Goal: Task Accomplishment & Management: Use online tool/utility

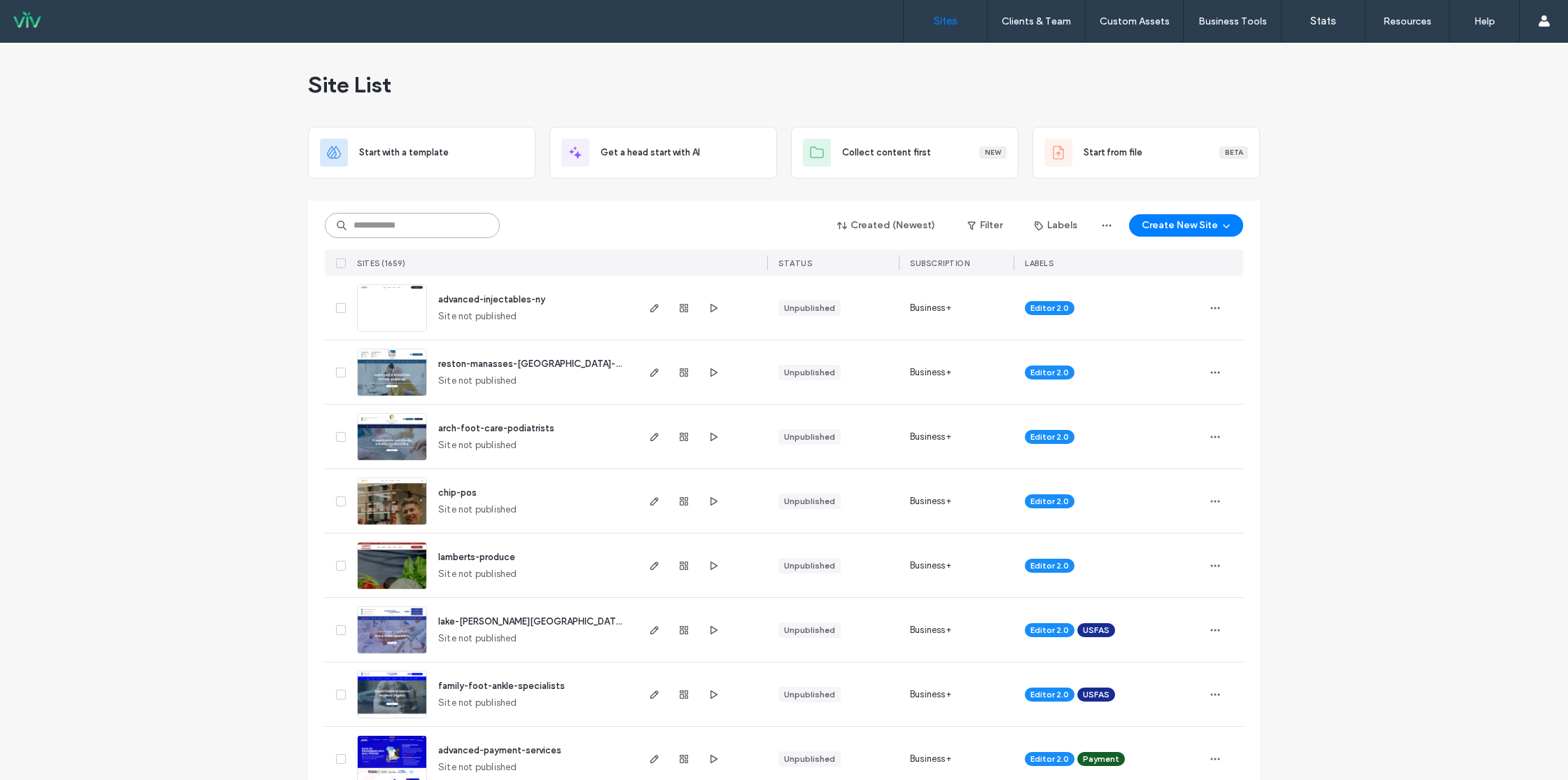
click at [431, 222] on input at bounding box center [413, 225] width 175 height 25
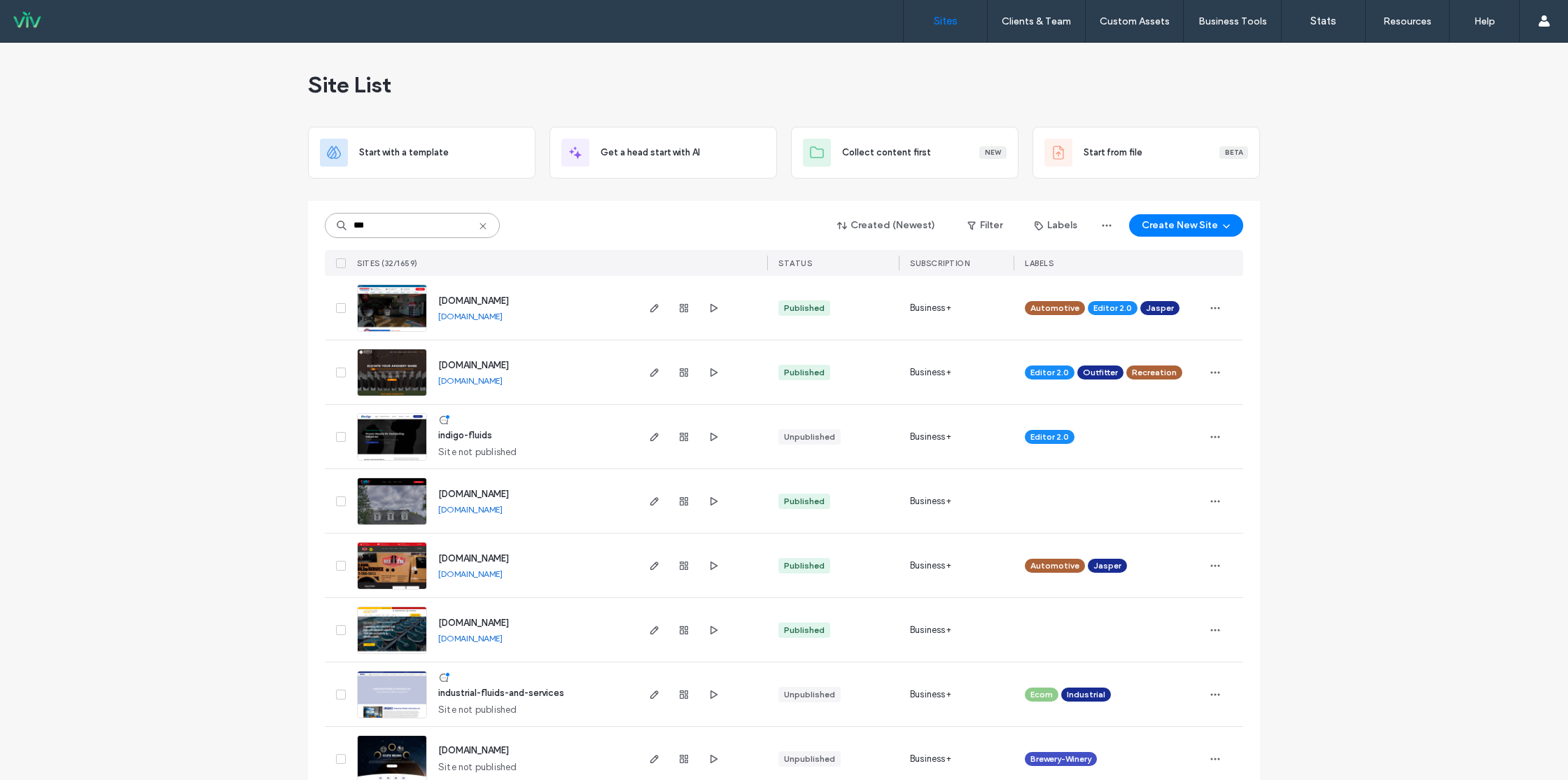
type input "***"
click at [469, 431] on span "indigo-fluids" at bounding box center [465, 435] width 54 height 10
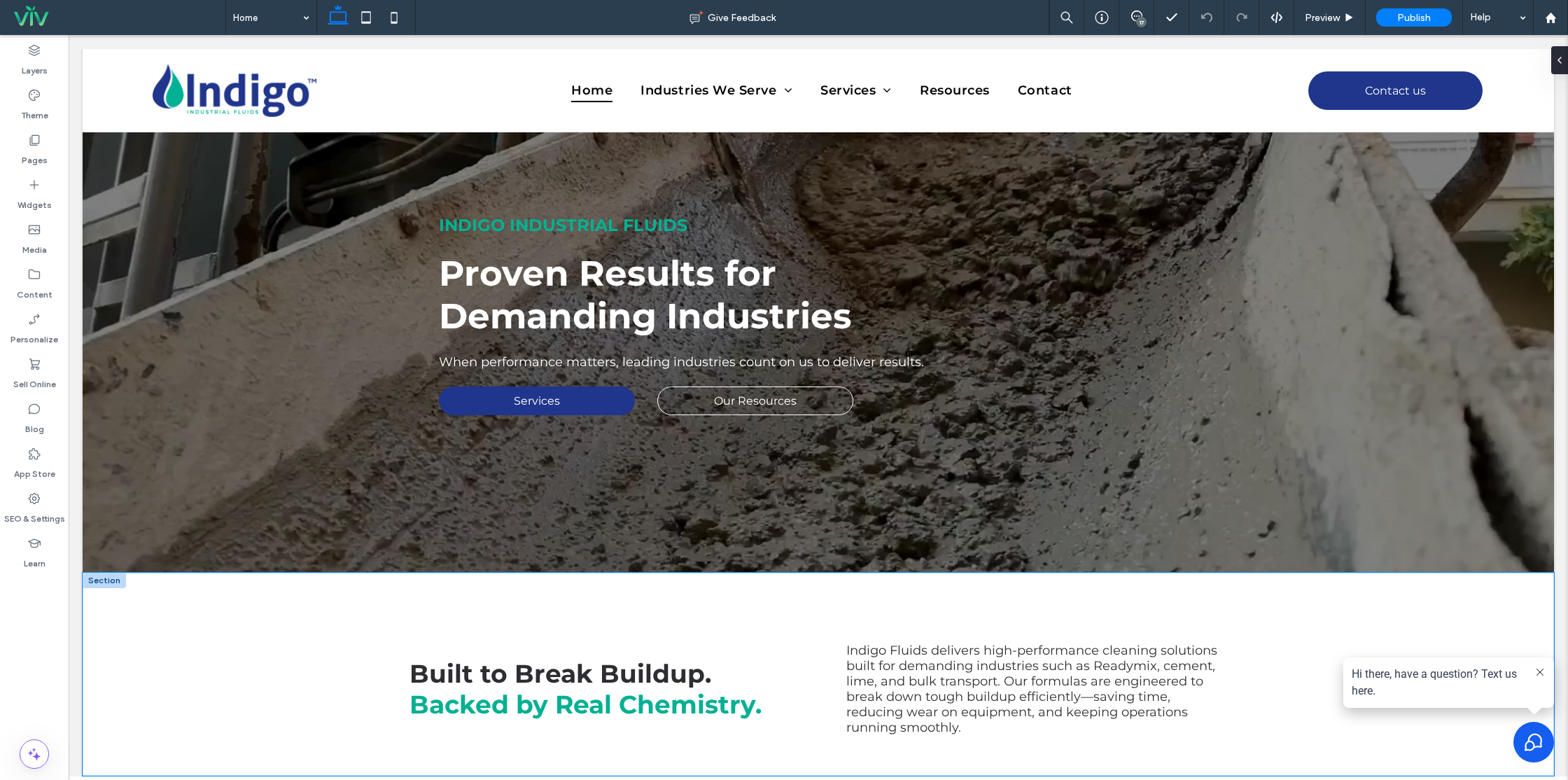
scroll to position [243, 0]
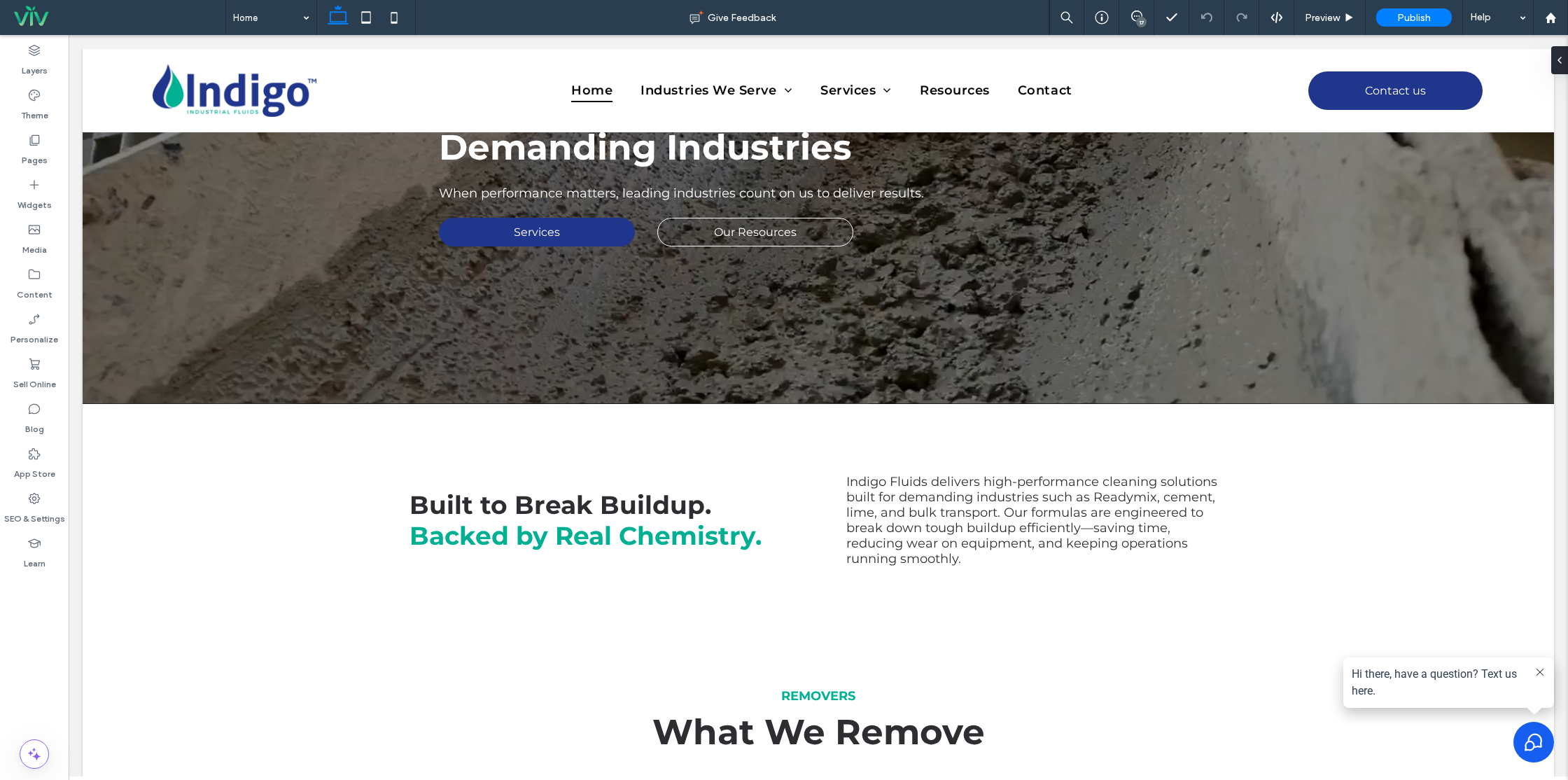
click at [1142, 20] on div "17" at bounding box center [1140, 21] width 10 height 10
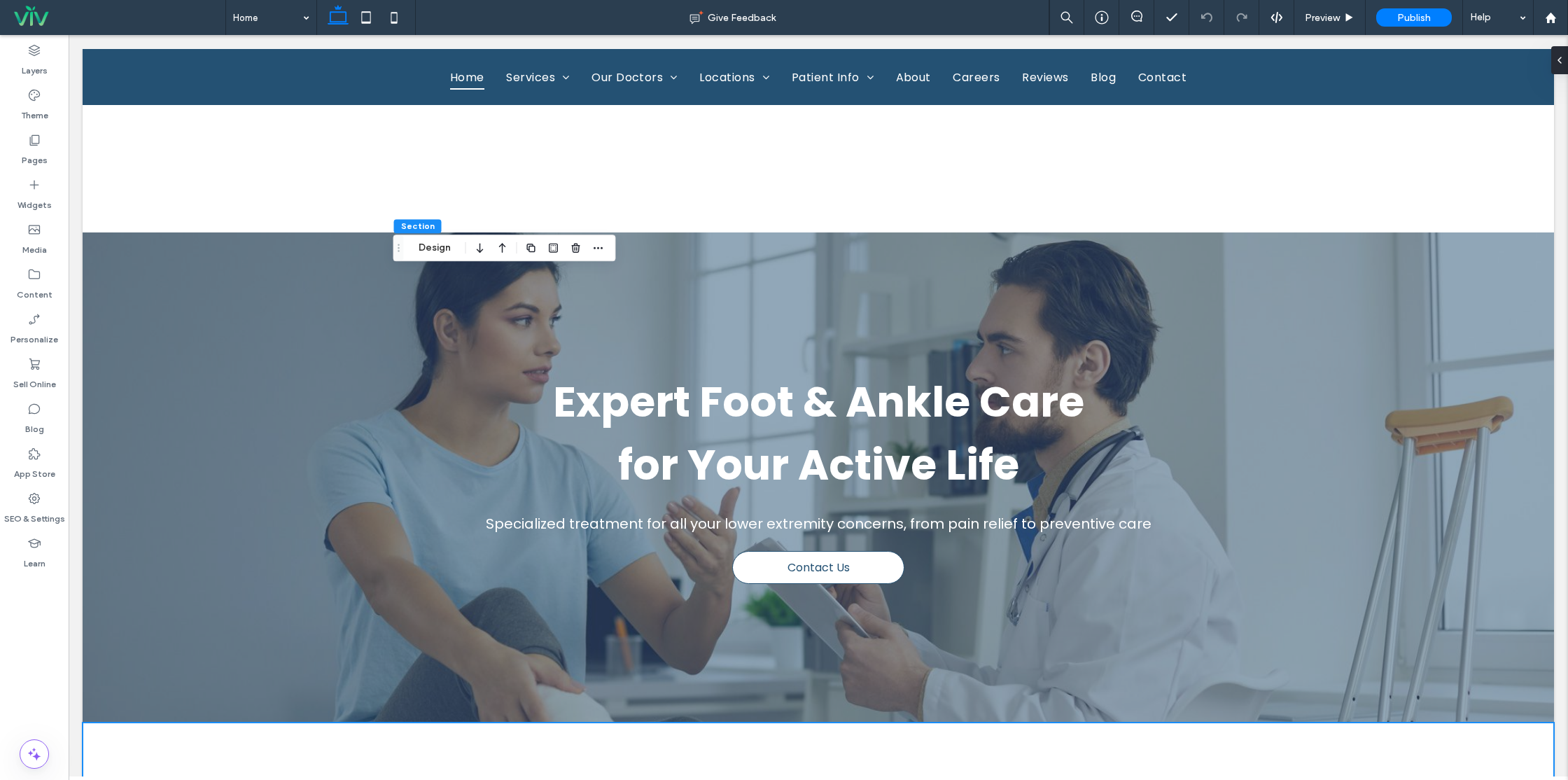
scroll to position [451, 0]
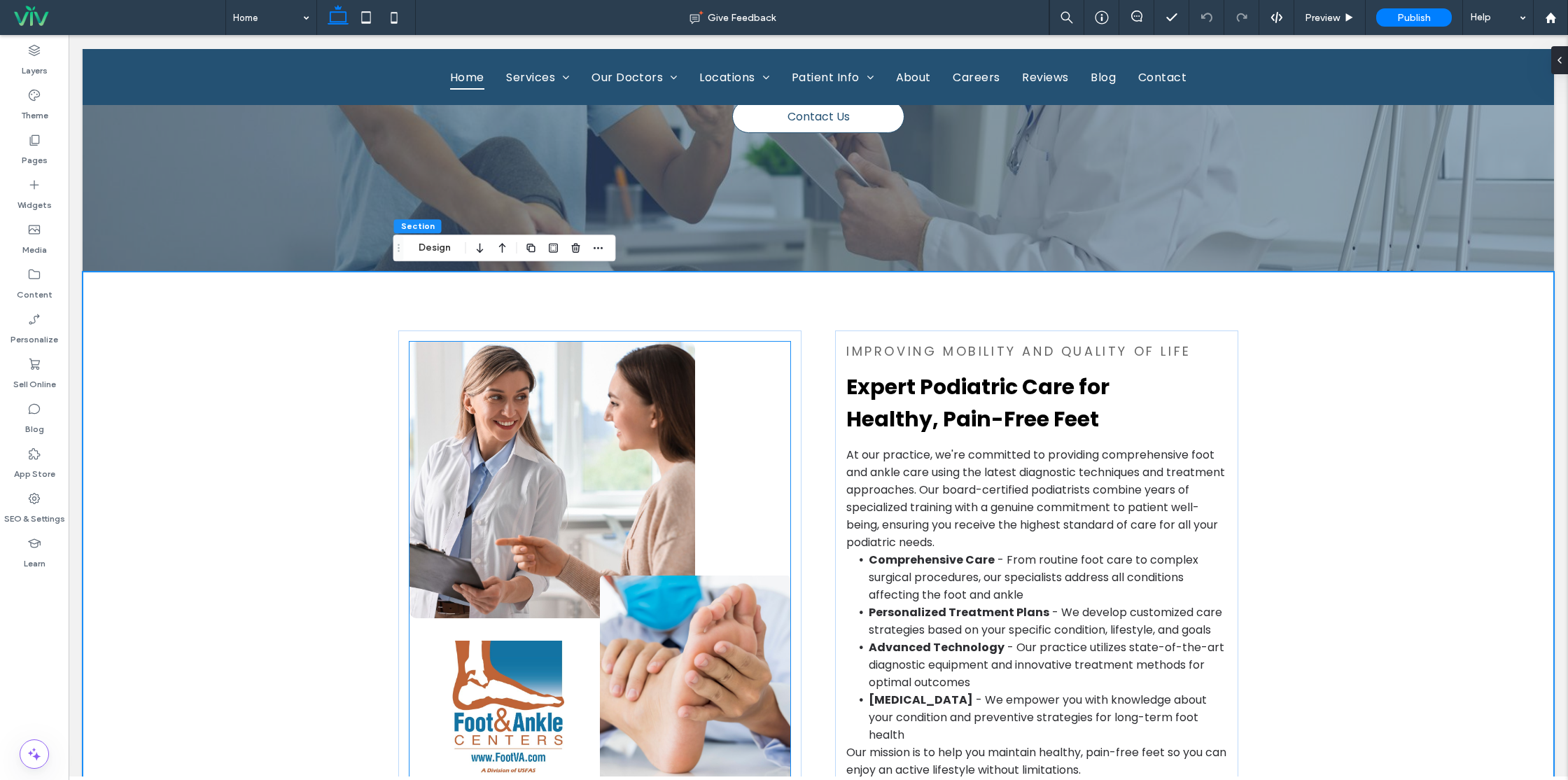
click at [551, 498] on img at bounding box center [552, 480] width 285 height 277
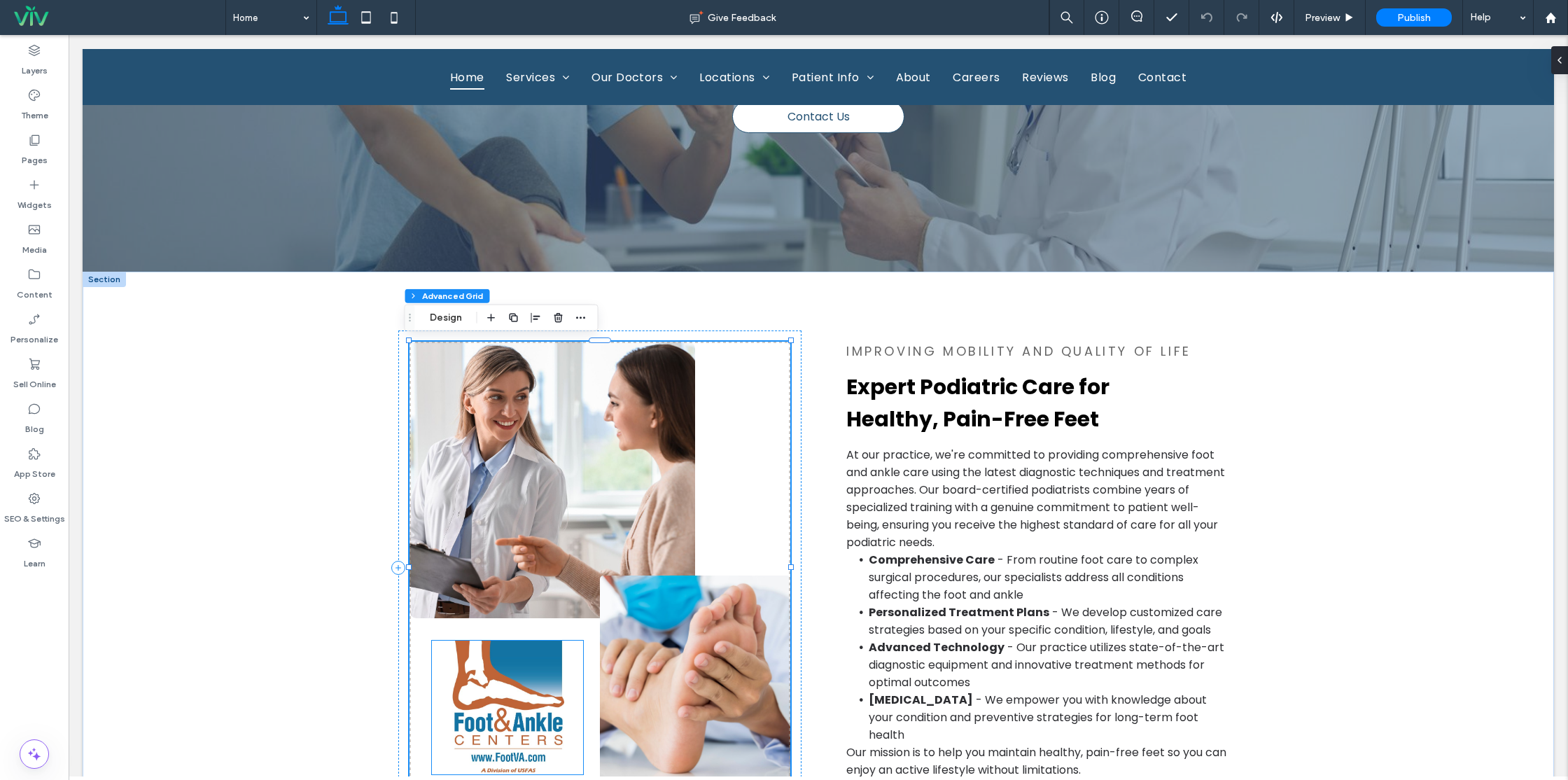
click at [500, 667] on img at bounding box center [507, 707] width 151 height 134
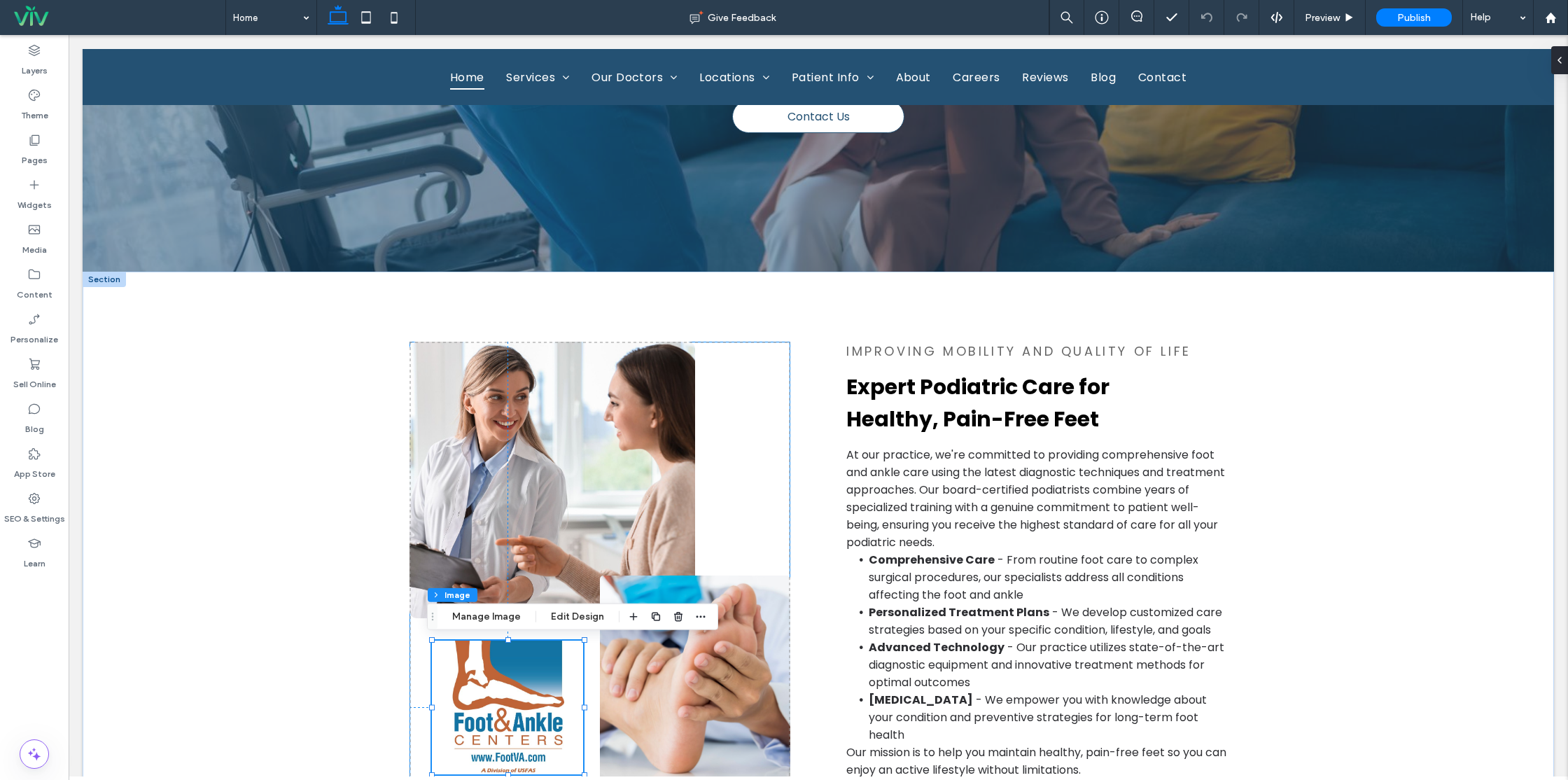
click at [746, 499] on div "5.97% 427px" at bounding box center [600, 567] width 381 height 452
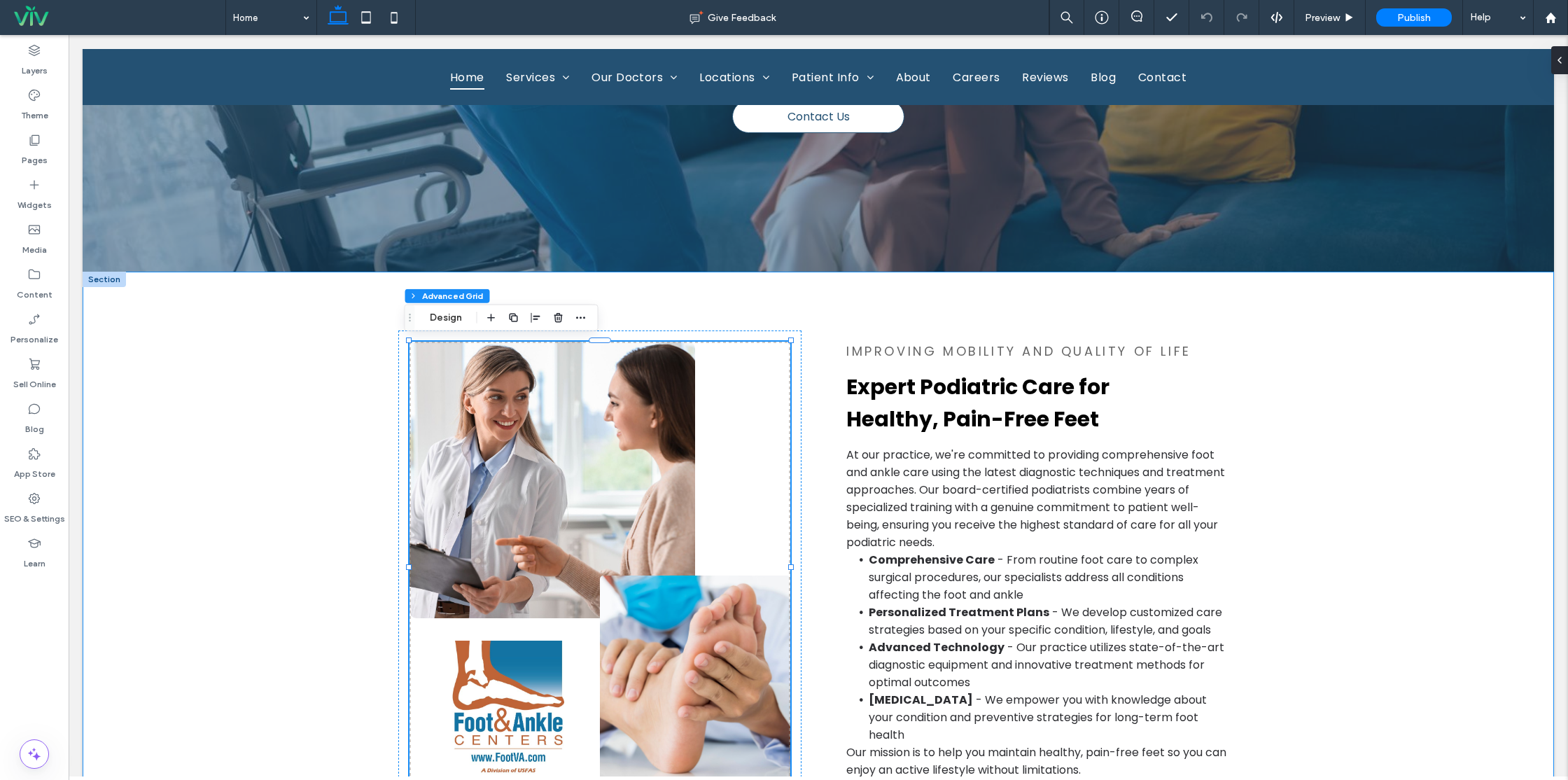
click at [1362, 466] on div "improving mobility and quality of life Expert Podiatric Care for Healthy, Pain-…" at bounding box center [818, 567] width 1471 height 592
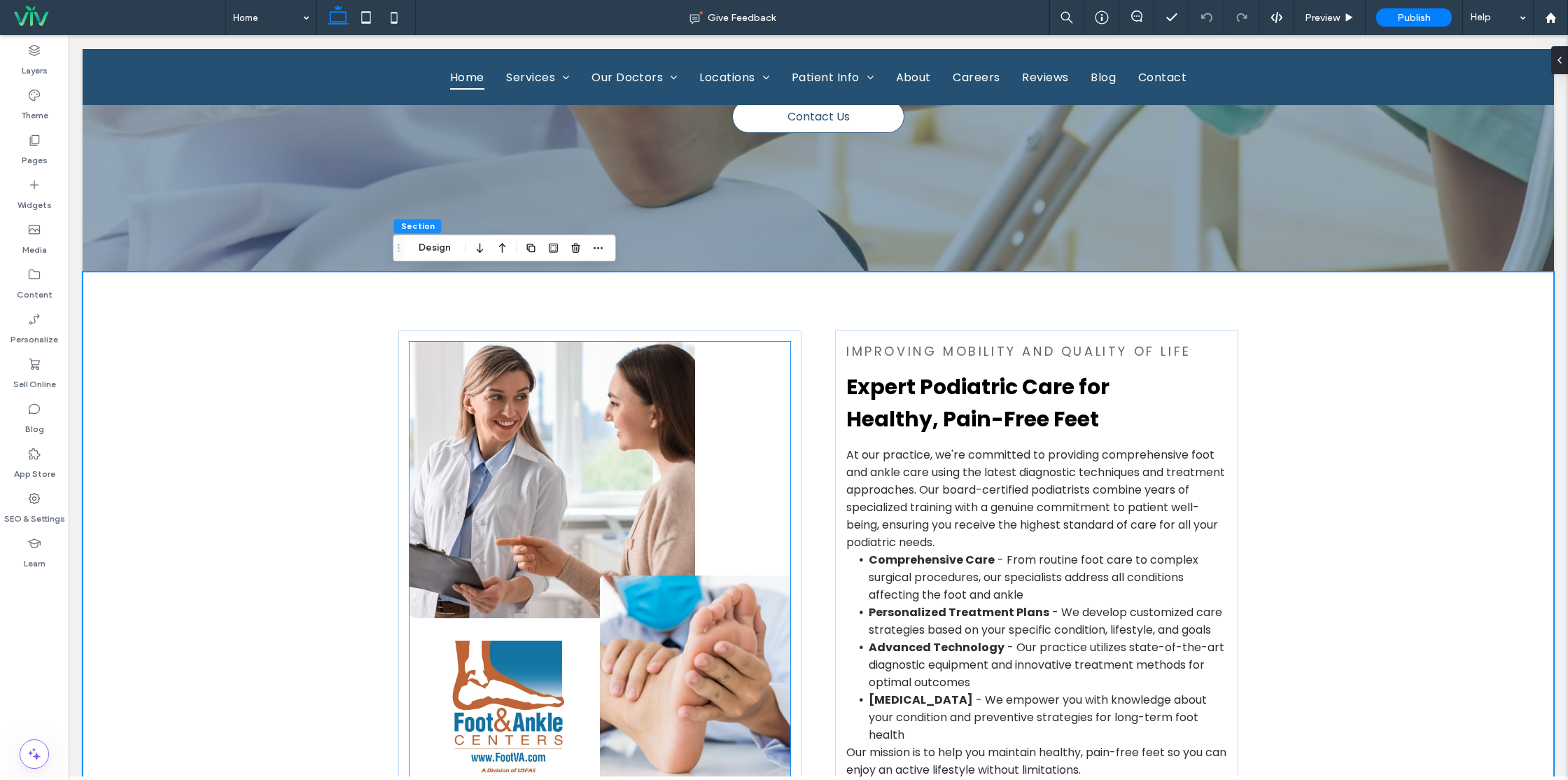
click at [764, 428] on div at bounding box center [600, 567] width 381 height 452
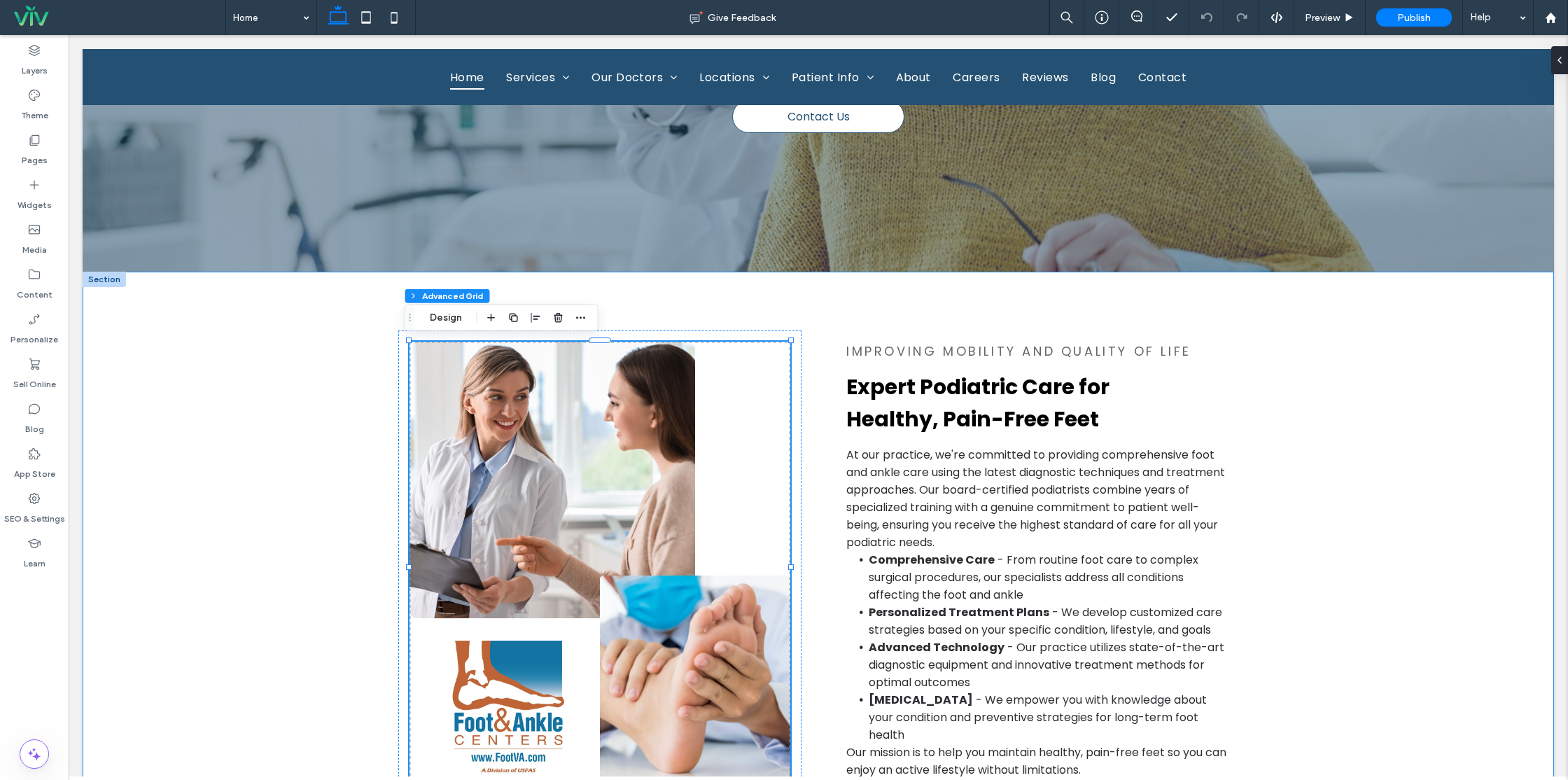
click at [1286, 459] on div "improving mobility and quality of life Expert Podiatric Care for Healthy, Pain-…" at bounding box center [818, 567] width 1471 height 592
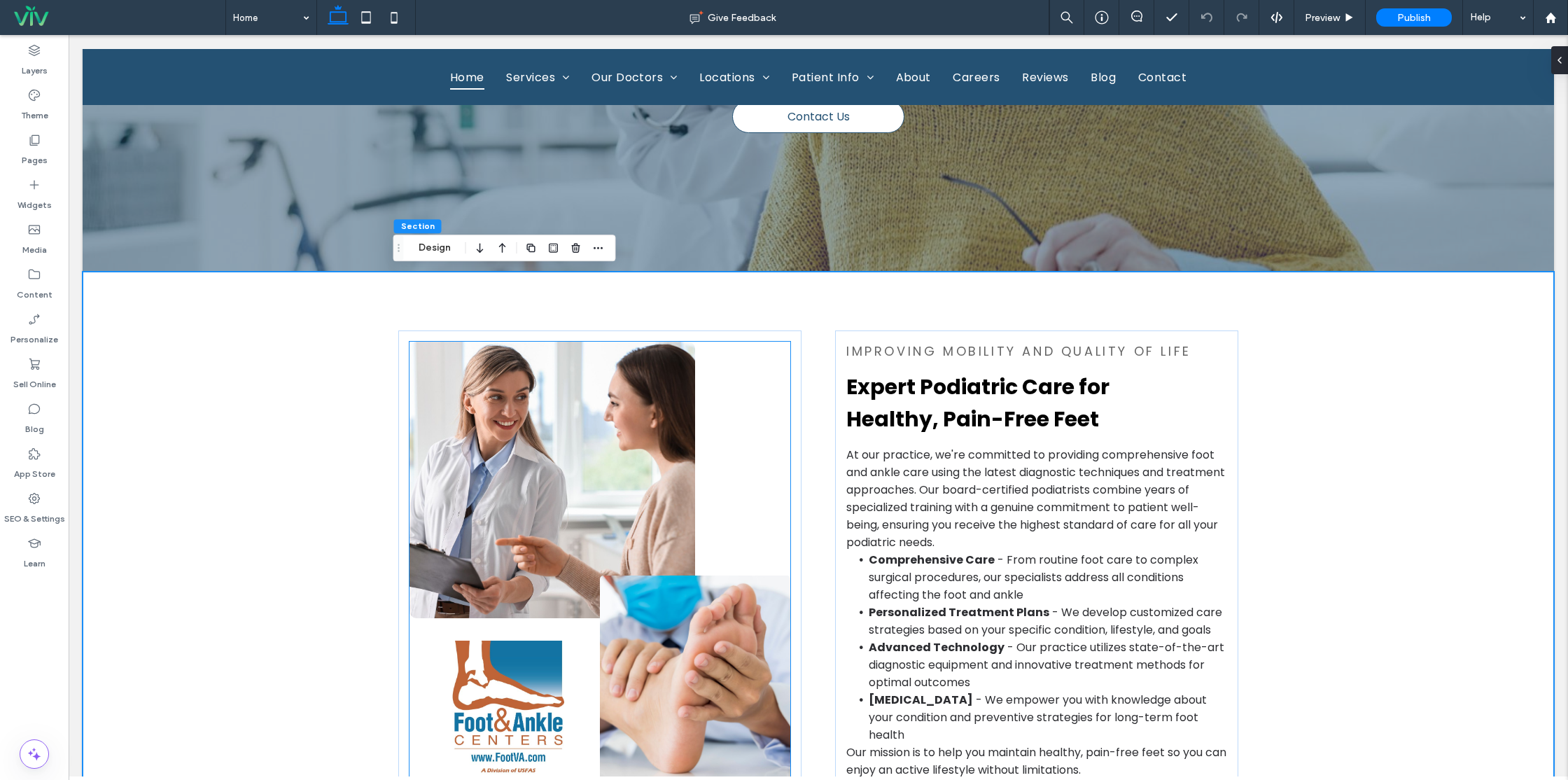
click at [610, 478] on img at bounding box center [552, 480] width 285 height 277
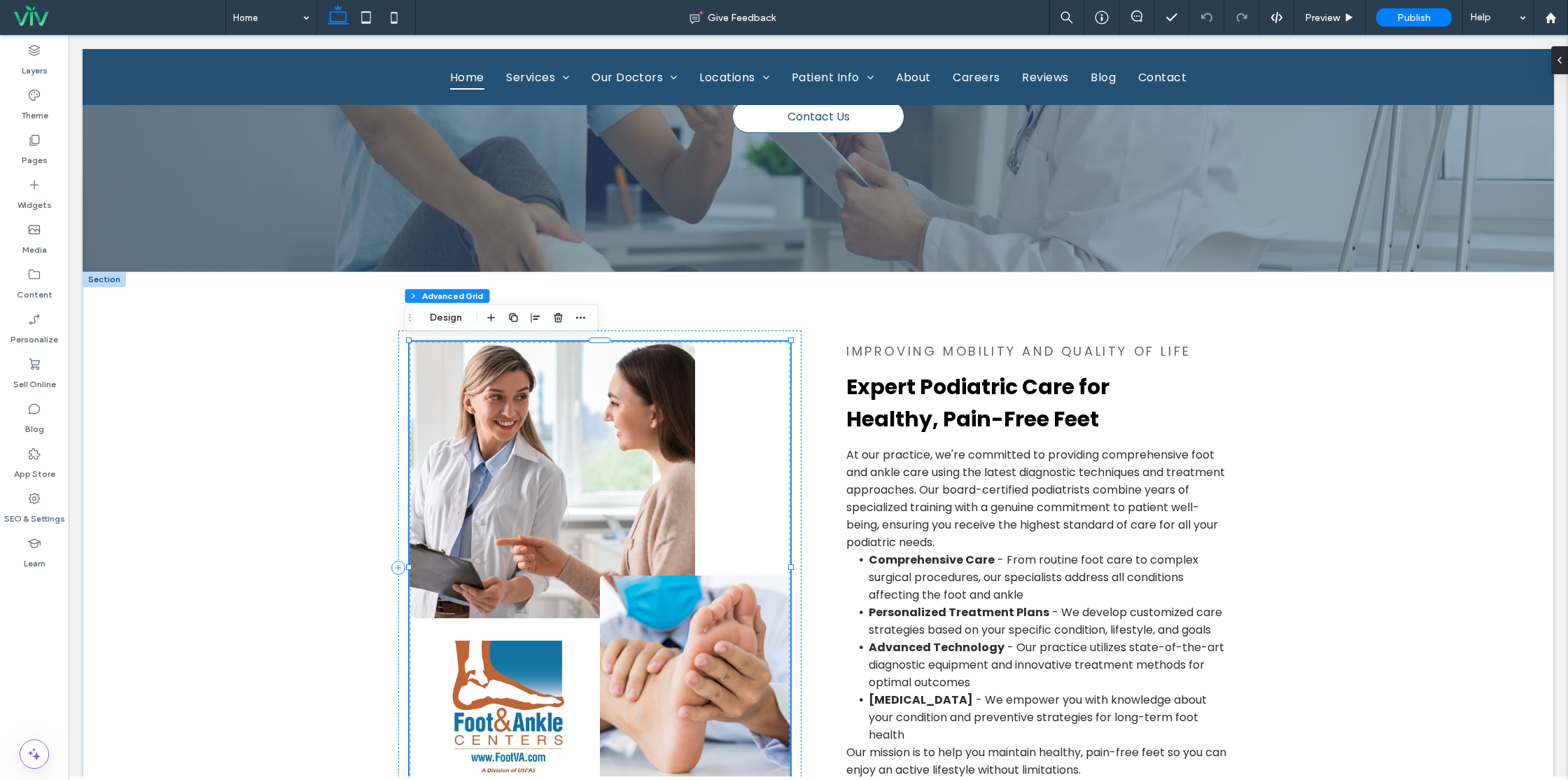
click at [616, 472] on img at bounding box center [552, 480] width 285 height 277
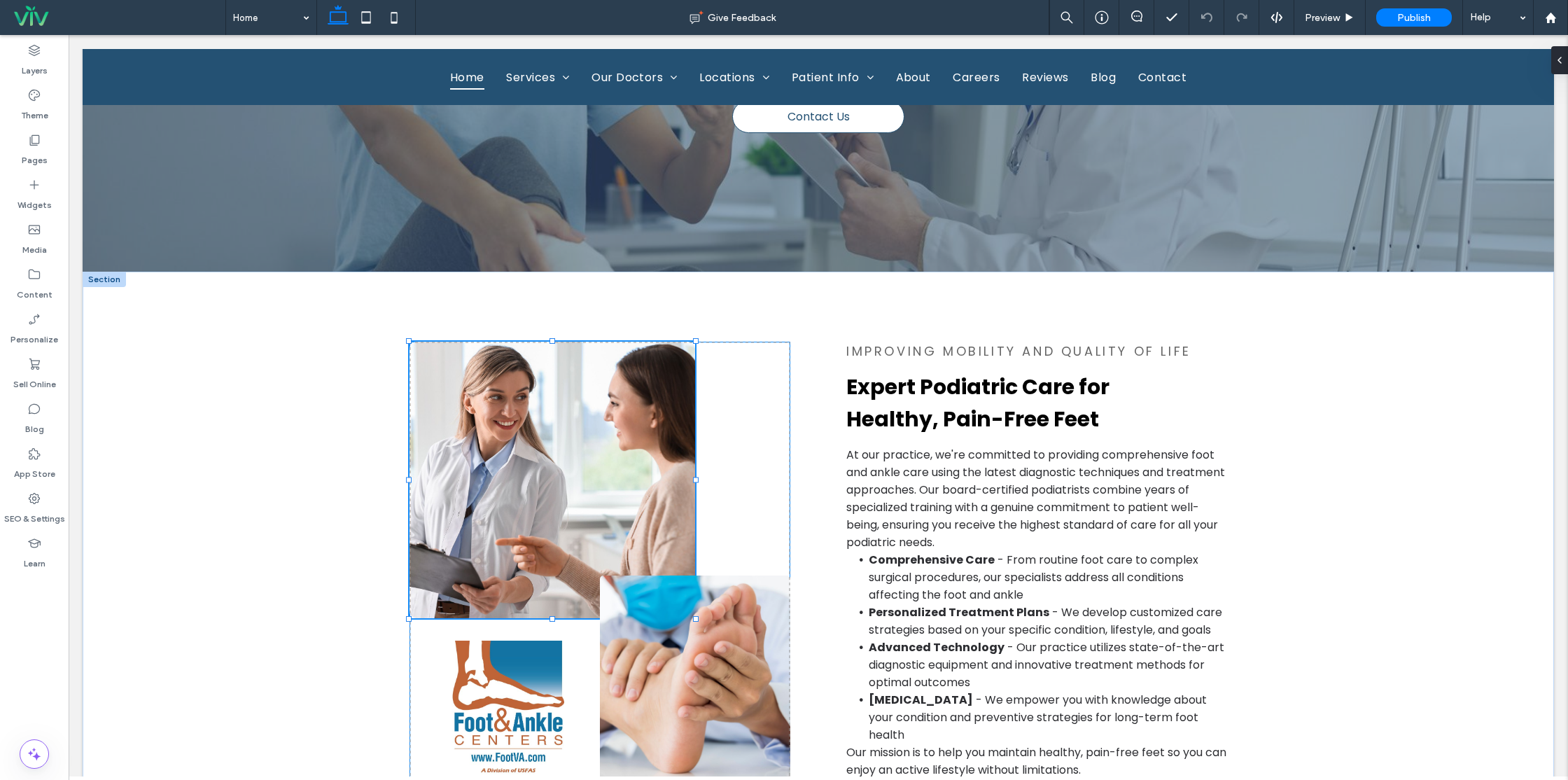
type input "**"
click at [767, 454] on div "0px 0px" at bounding box center [600, 567] width 381 height 452
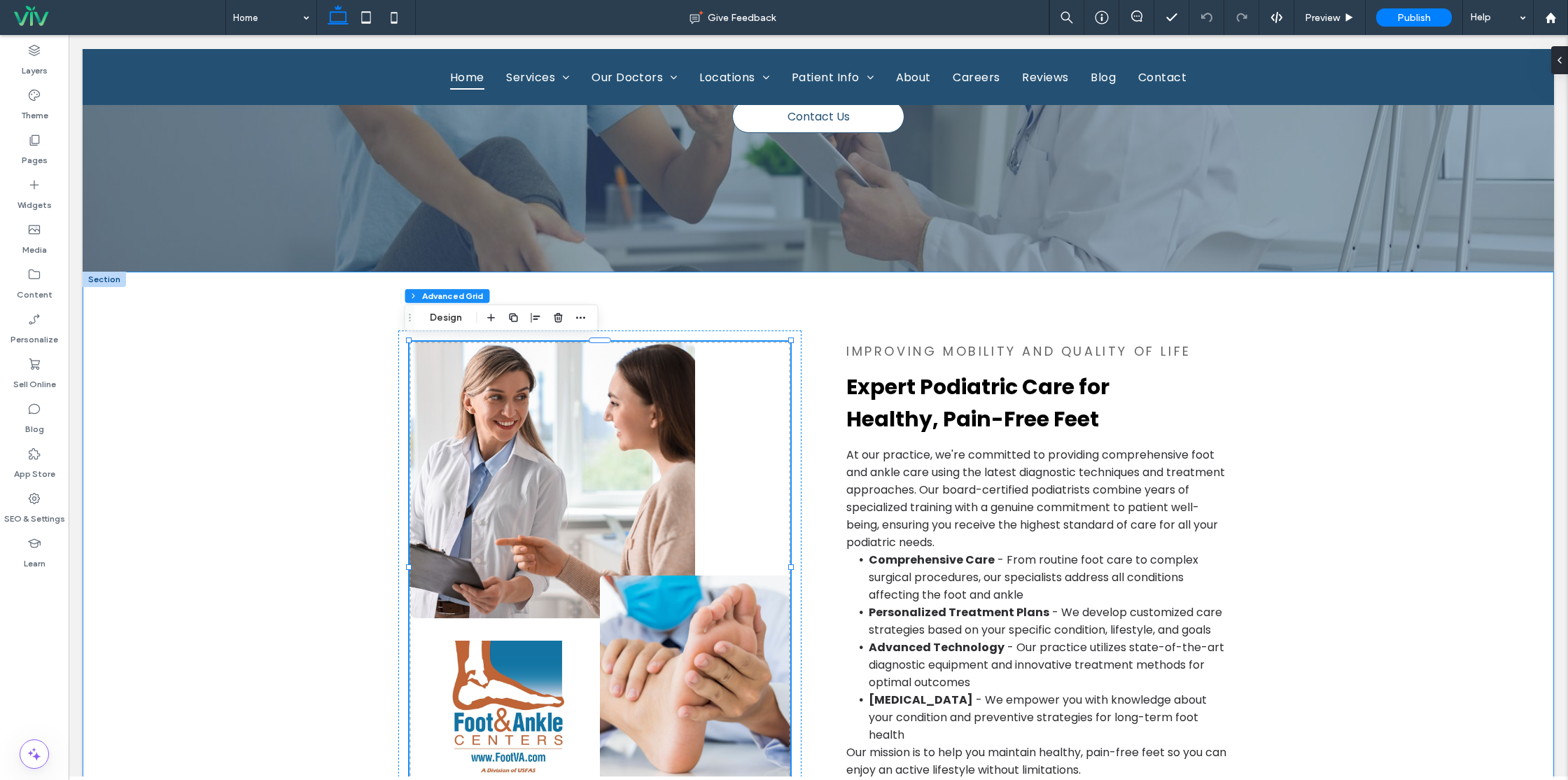
click at [267, 466] on div "improving mobility and quality of life Expert Podiatric Care for Healthy, Pain-…" at bounding box center [818, 567] width 1471 height 592
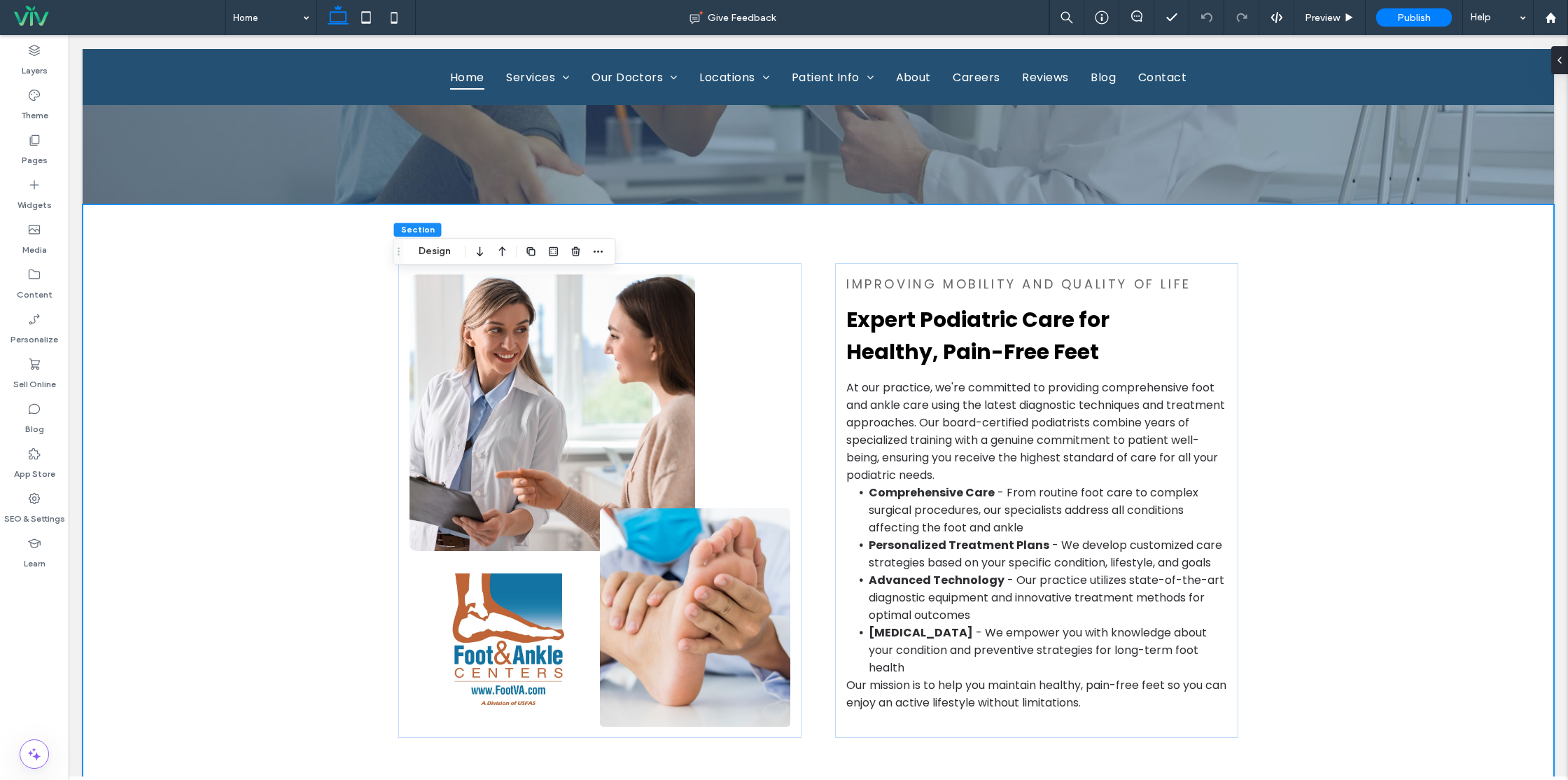
scroll to position [525, 0]
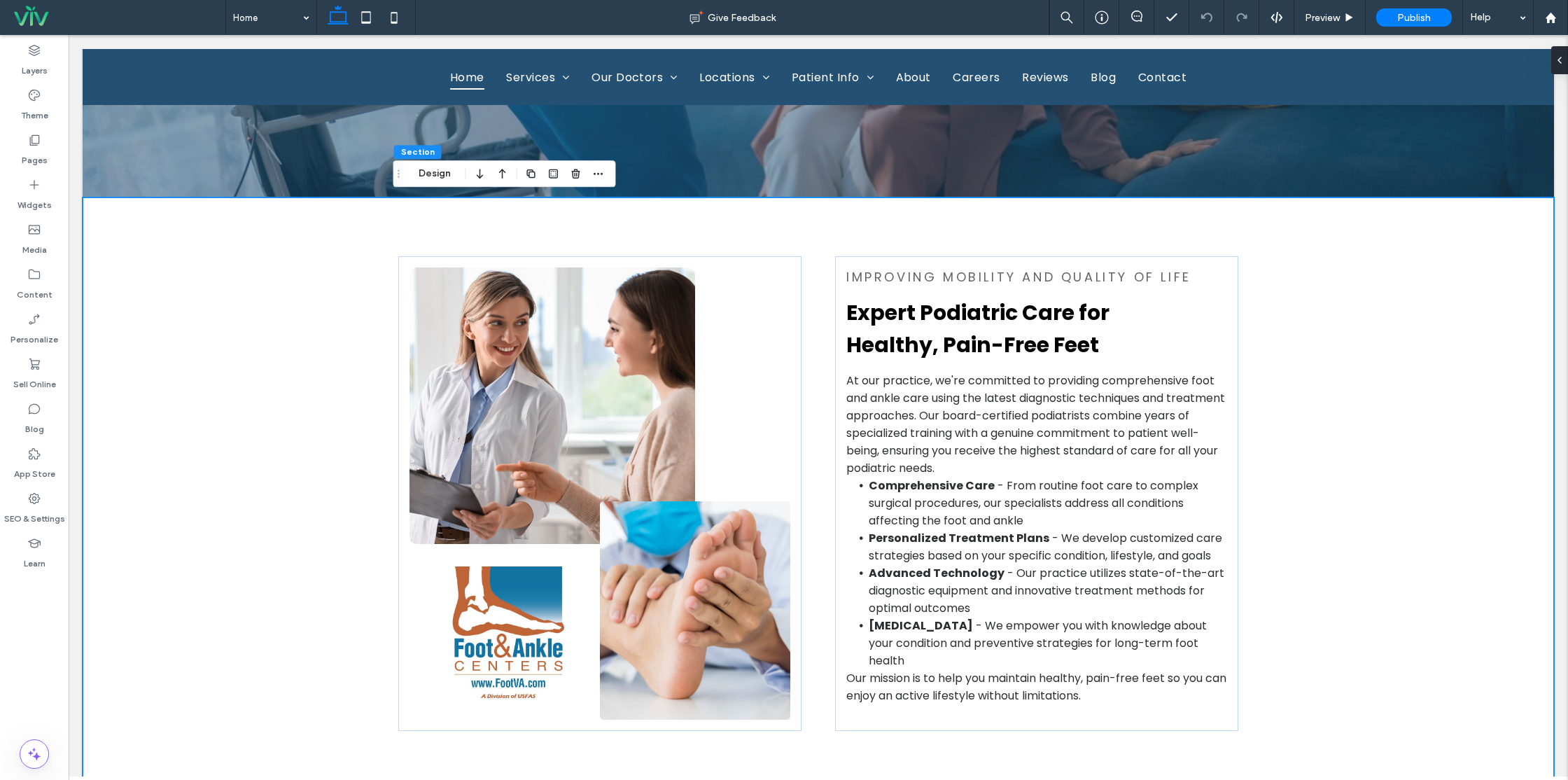
click at [1346, 538] on div "improving mobility and quality of life Expert Podiatric Care for Healthy, Pain-…" at bounding box center [818, 494] width 1471 height 592
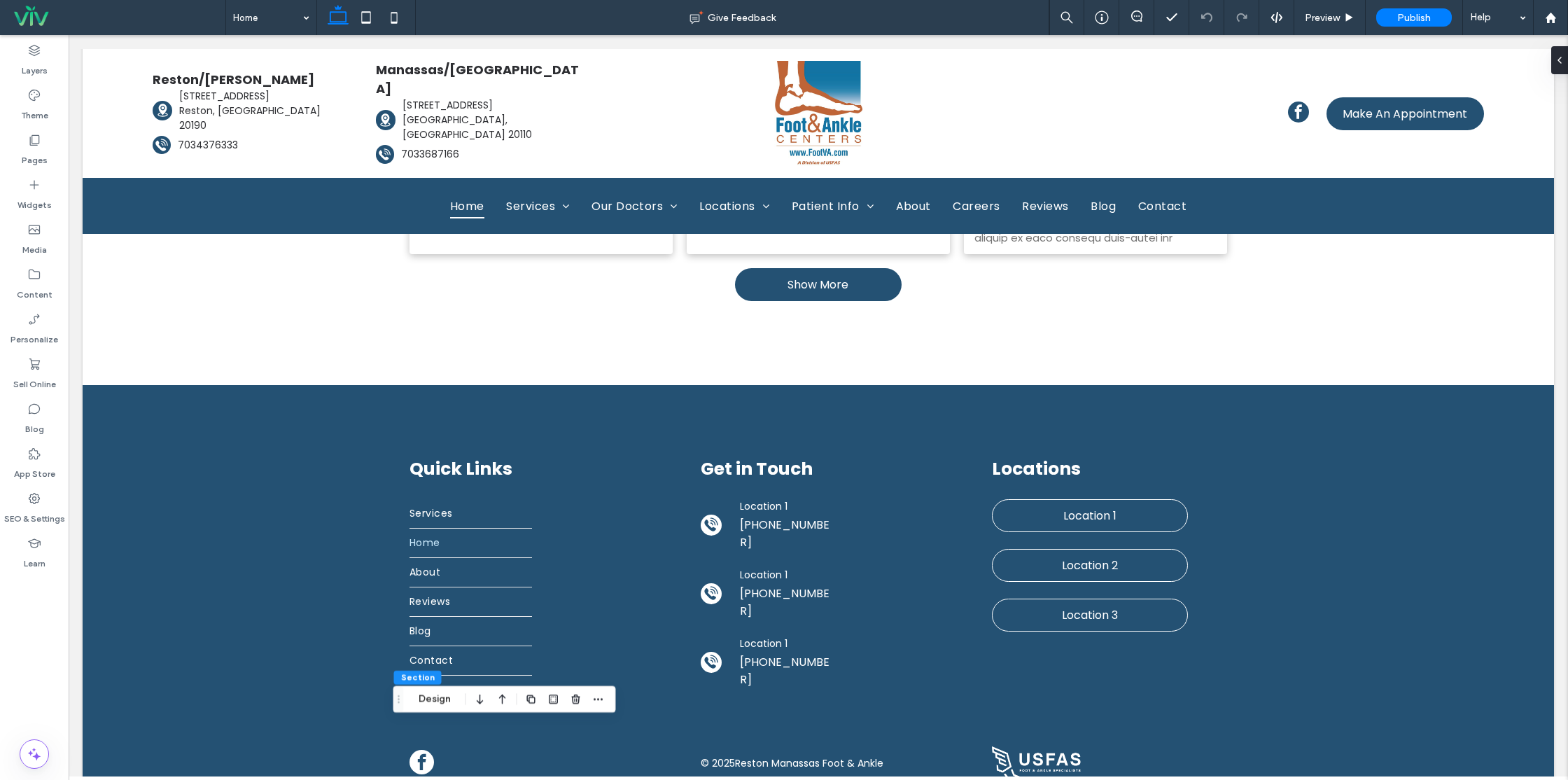
scroll to position [0, 0]
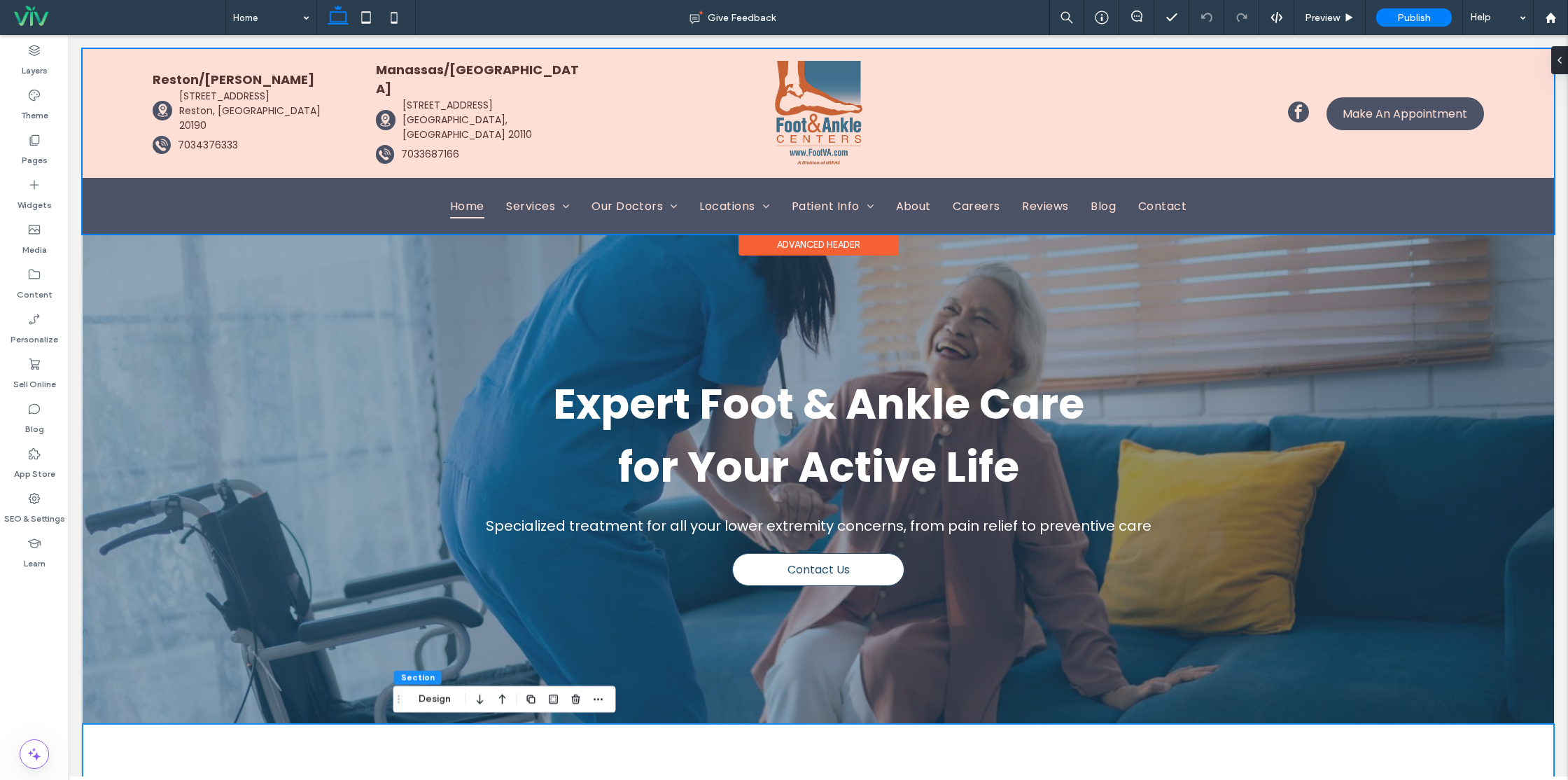
click at [1235, 202] on div at bounding box center [818, 141] width 1471 height 184
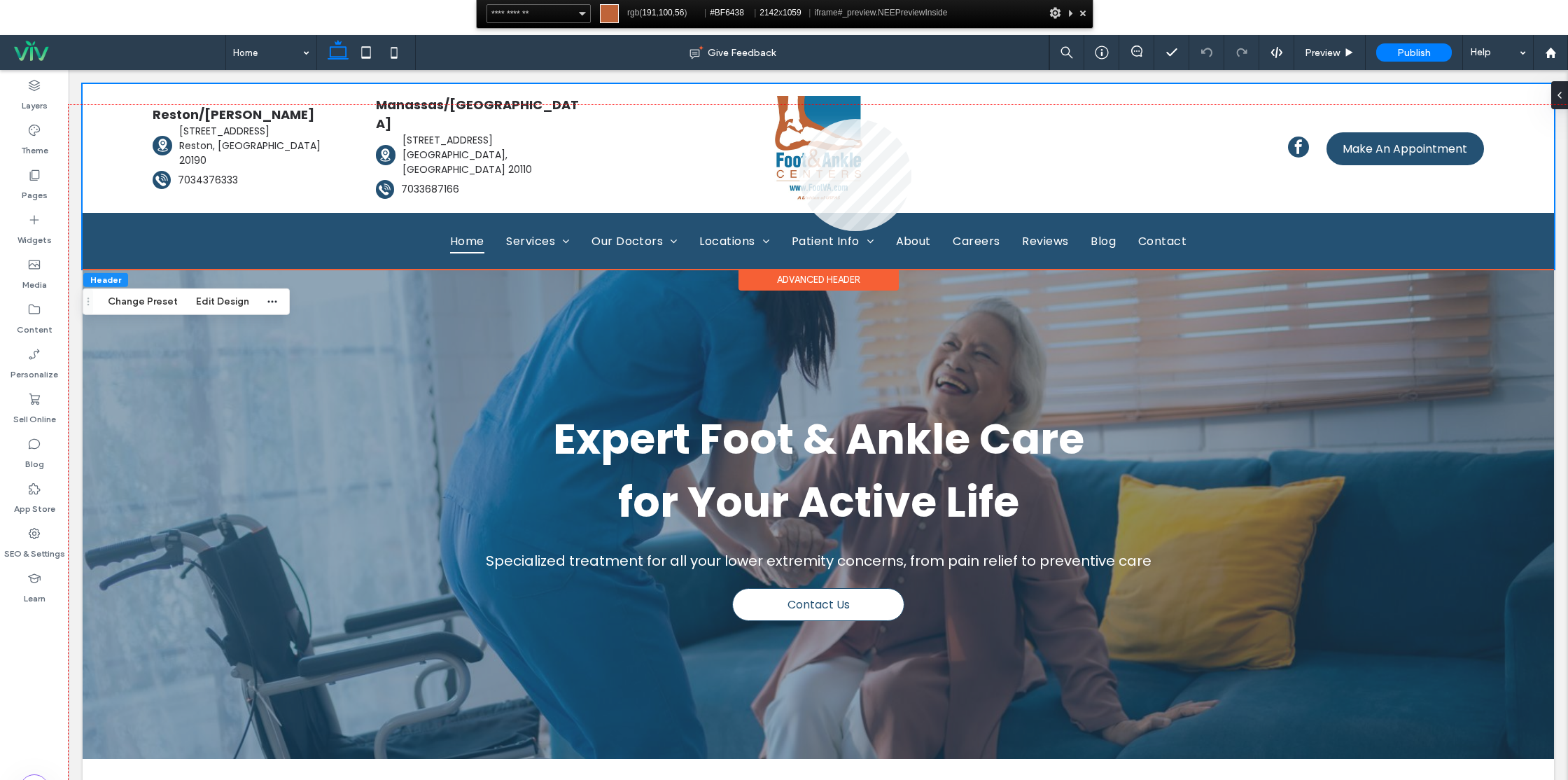
click at [800, 119] on div at bounding box center [818, 475] width 1499 height 741
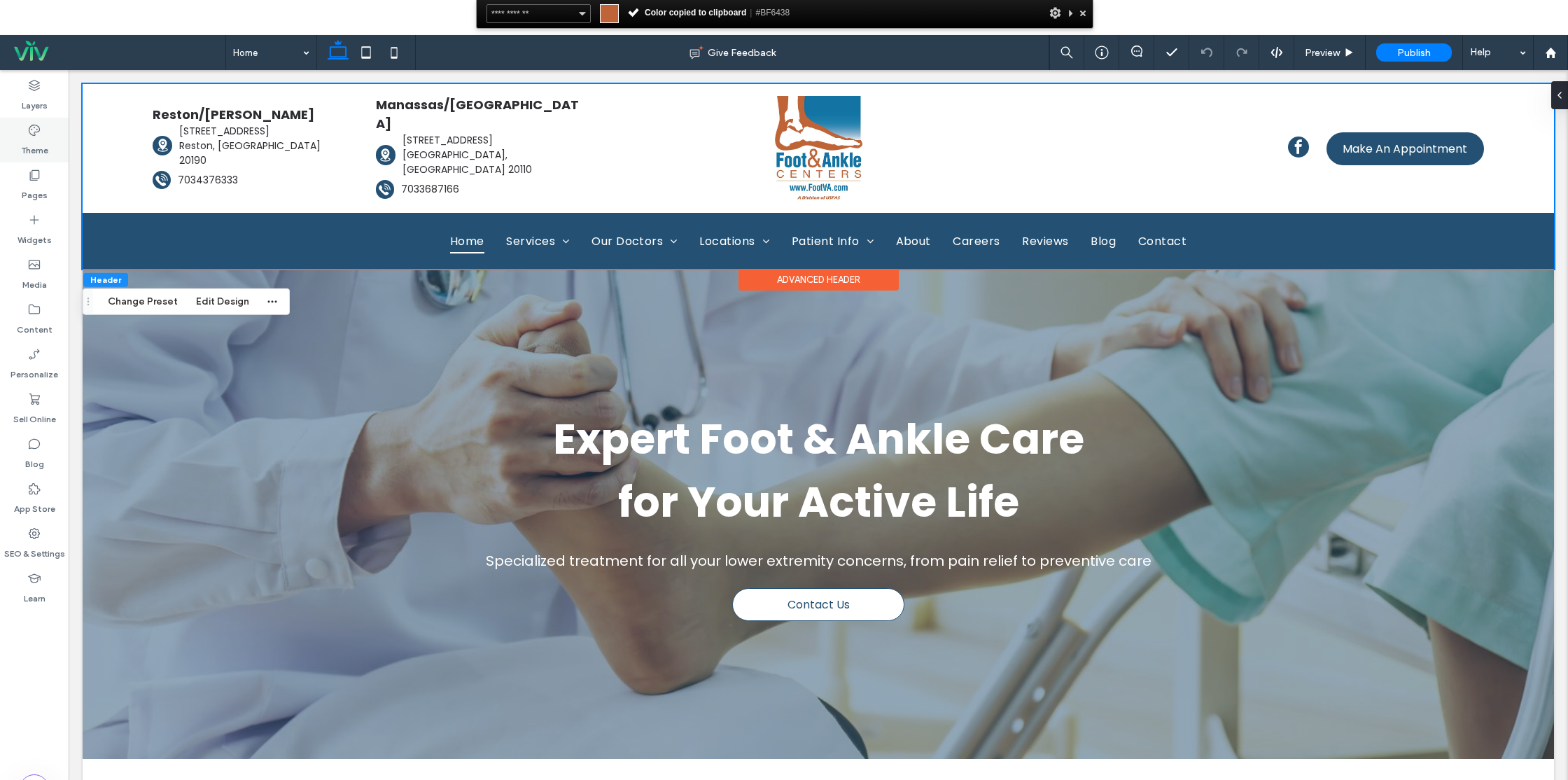
click at [28, 152] on label "Theme" at bounding box center [34, 147] width 27 height 20
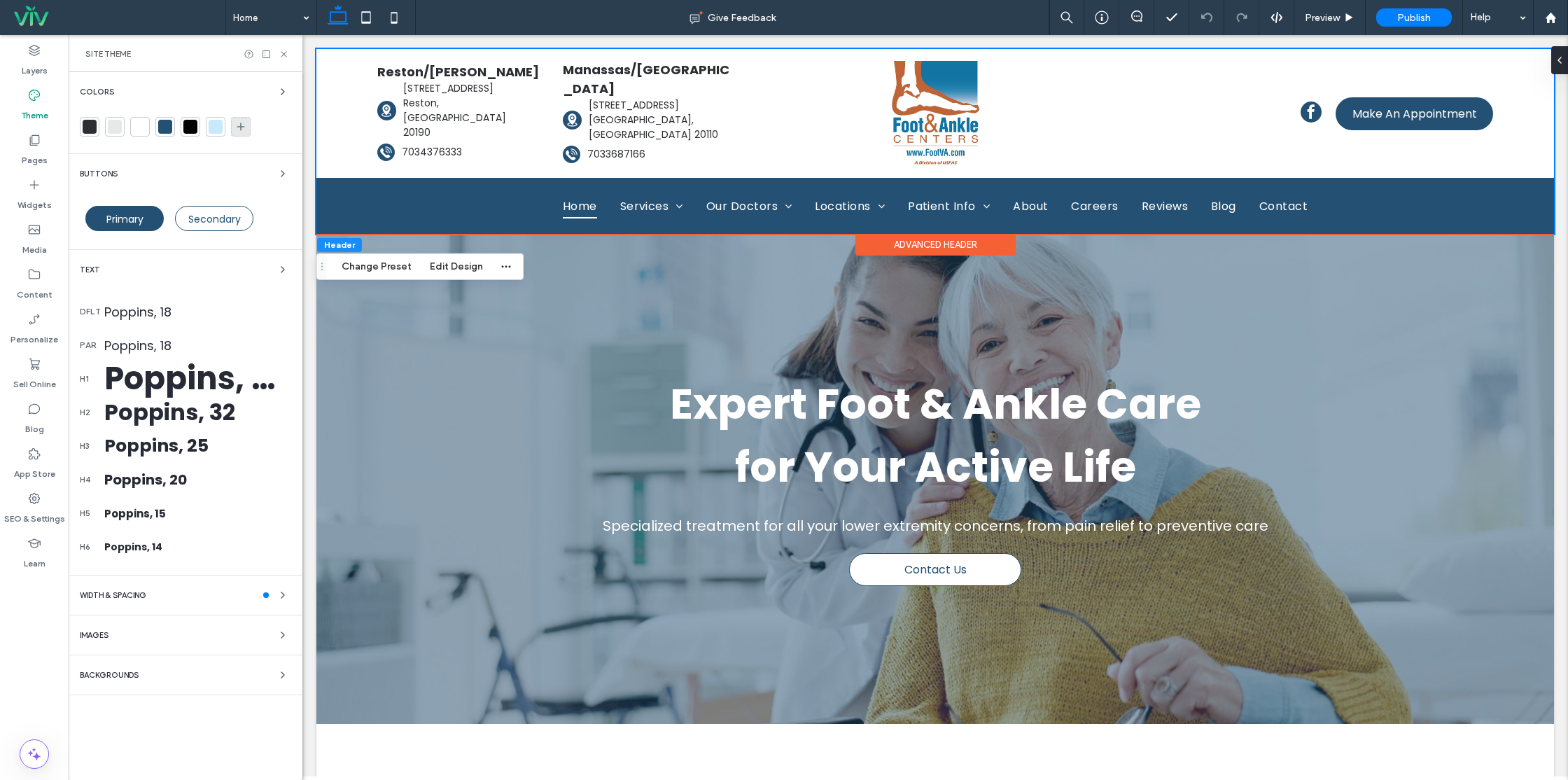
click at [247, 127] on div at bounding box center [241, 127] width 20 height 20
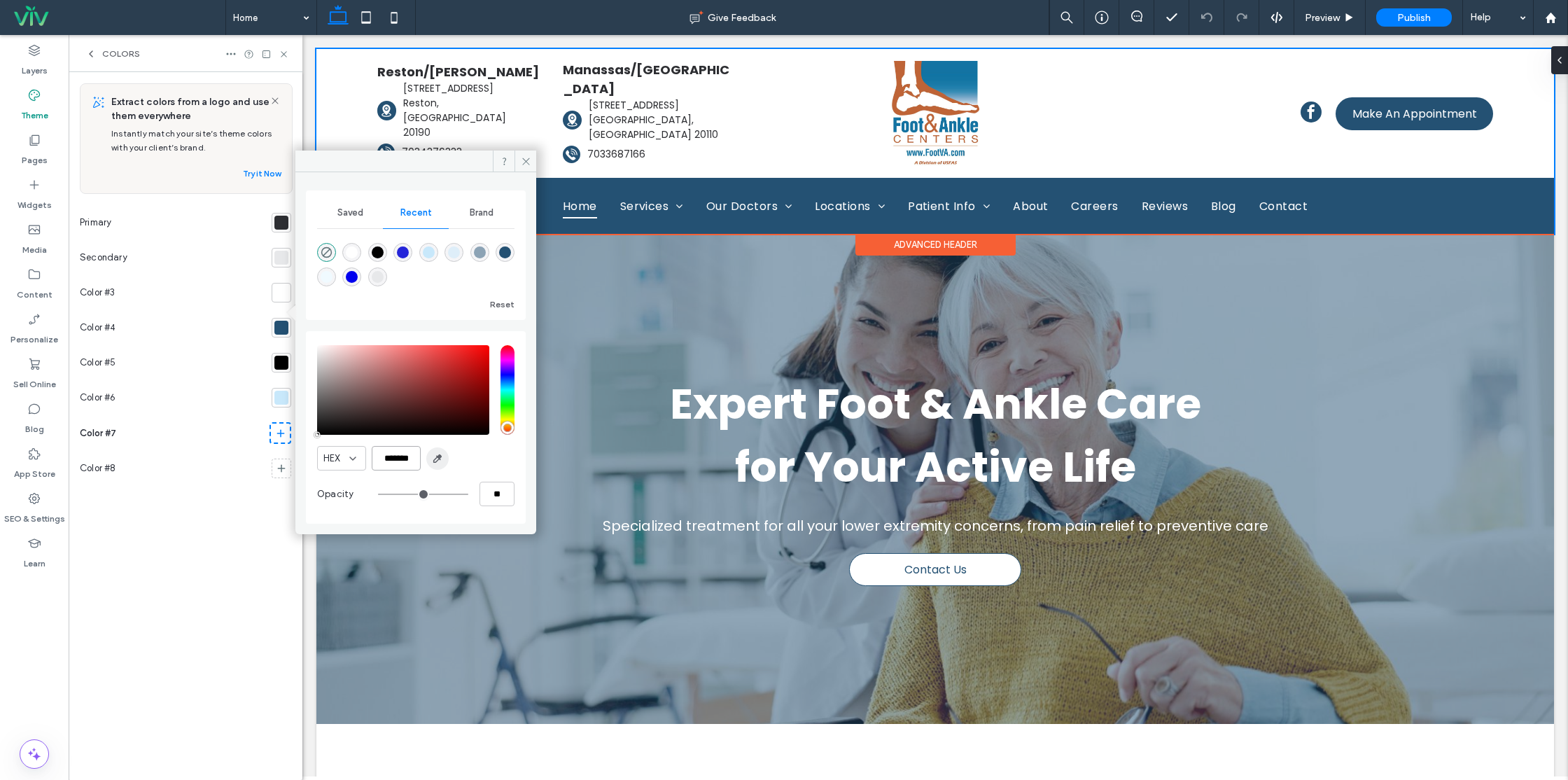
scroll to position [0, 3]
drag, startPoint x: 374, startPoint y: 453, endPoint x: 430, endPoint y: 456, distance: 56.1
click at [430, 456] on div "HEX *******" at bounding box center [416, 457] width 198 height 24
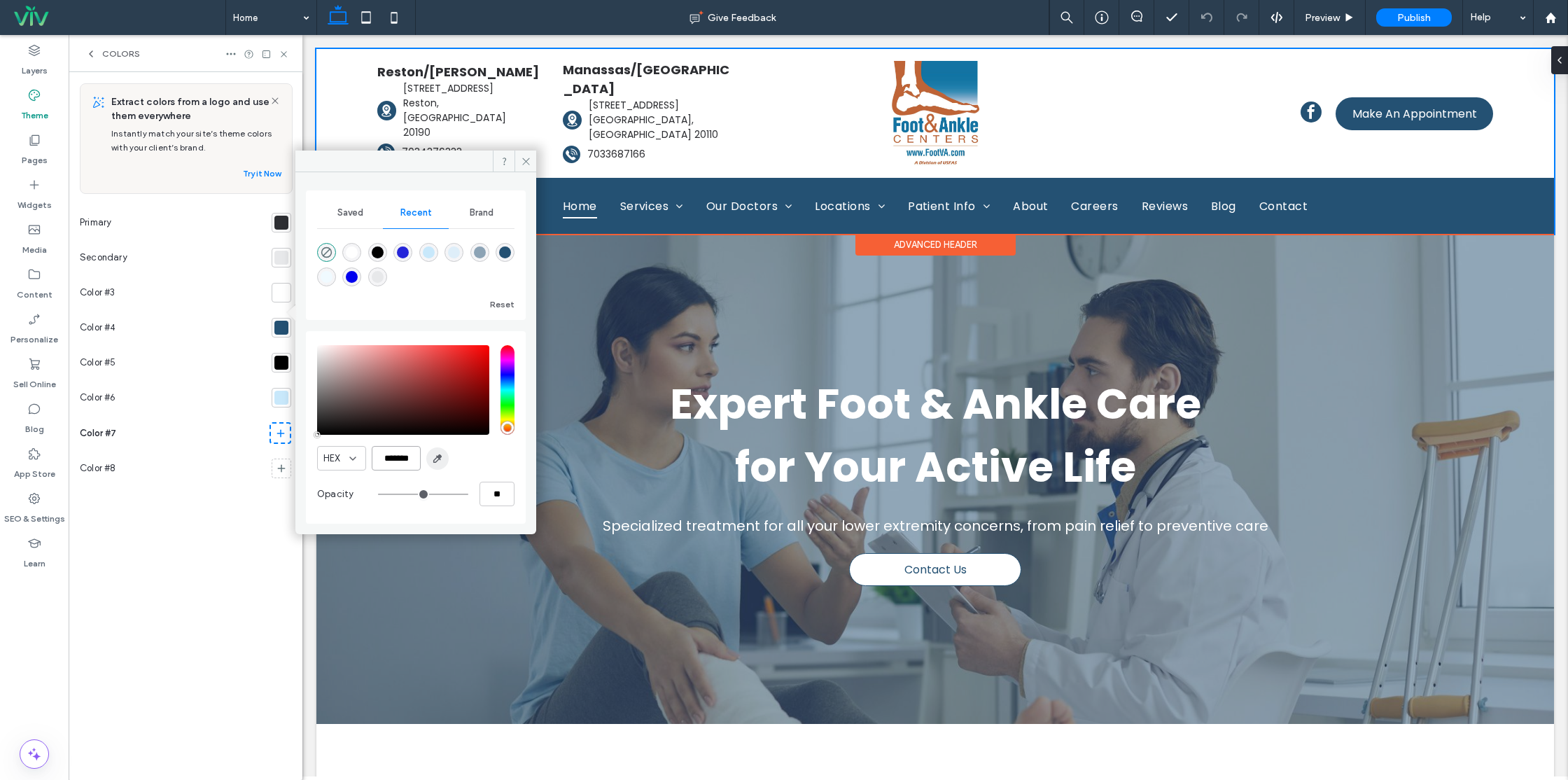
paste input "color picker textbox"
type input "*******"
type input "***"
type input "****"
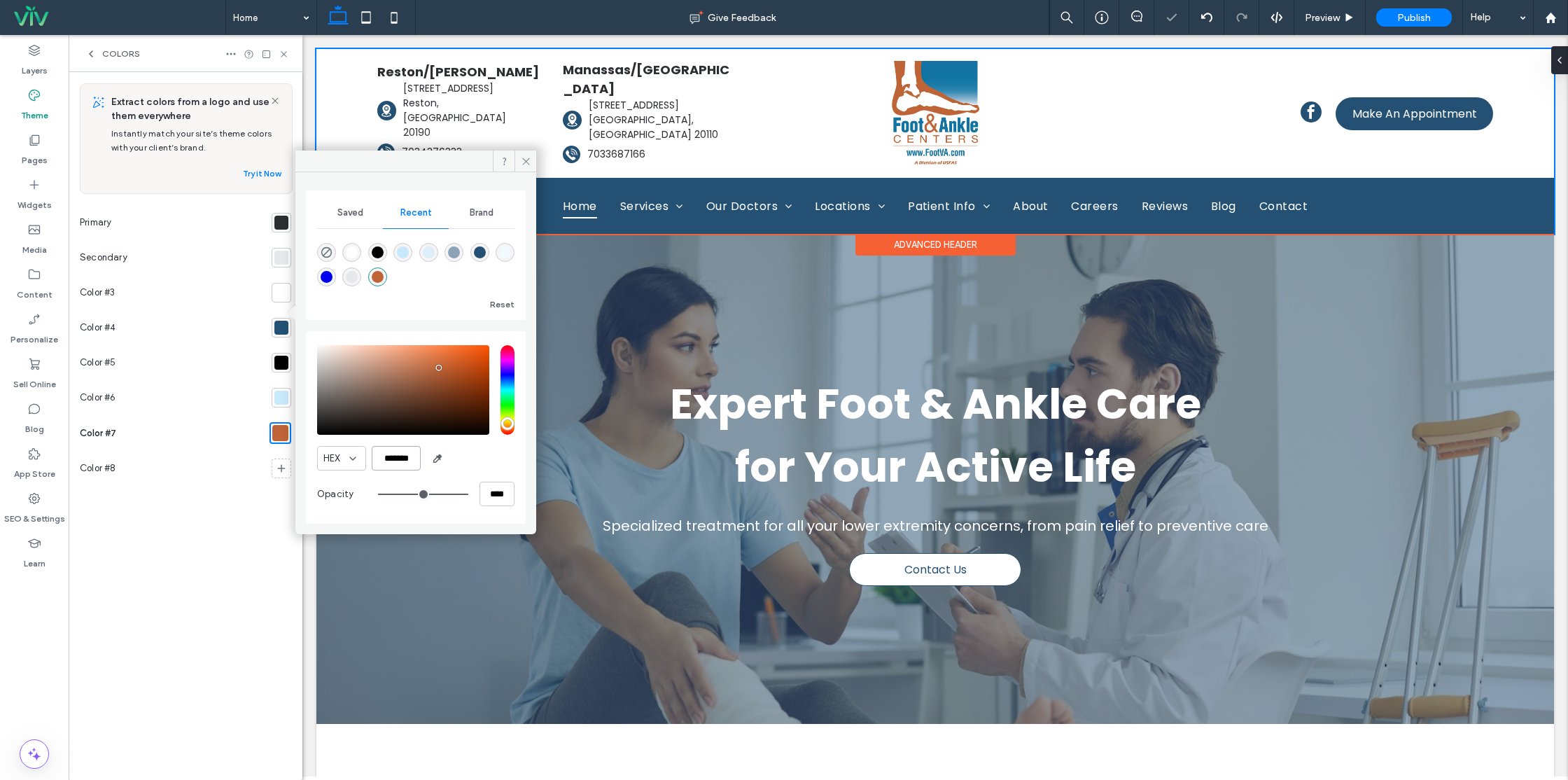
type input "*******"
click at [479, 455] on div "HEX *******" at bounding box center [416, 457] width 198 height 24
click at [522, 156] on icon at bounding box center [525, 161] width 10 height 10
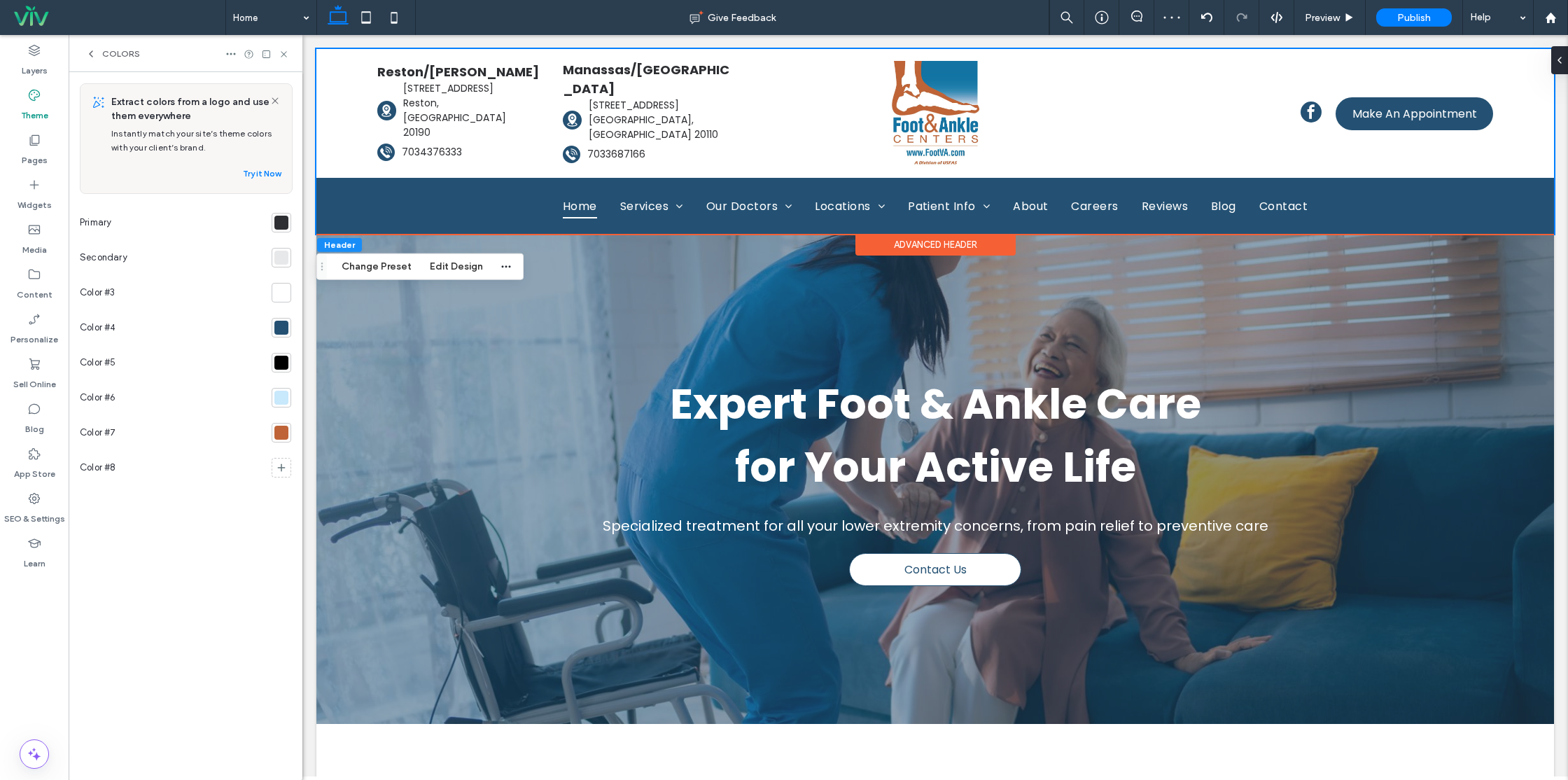
click at [239, 521] on div "Extract colors from a logo and use them everywhere Instantly match your site’s …" at bounding box center [185, 426] width 211 height 685
click at [282, 324] on div at bounding box center [281, 327] width 14 height 14
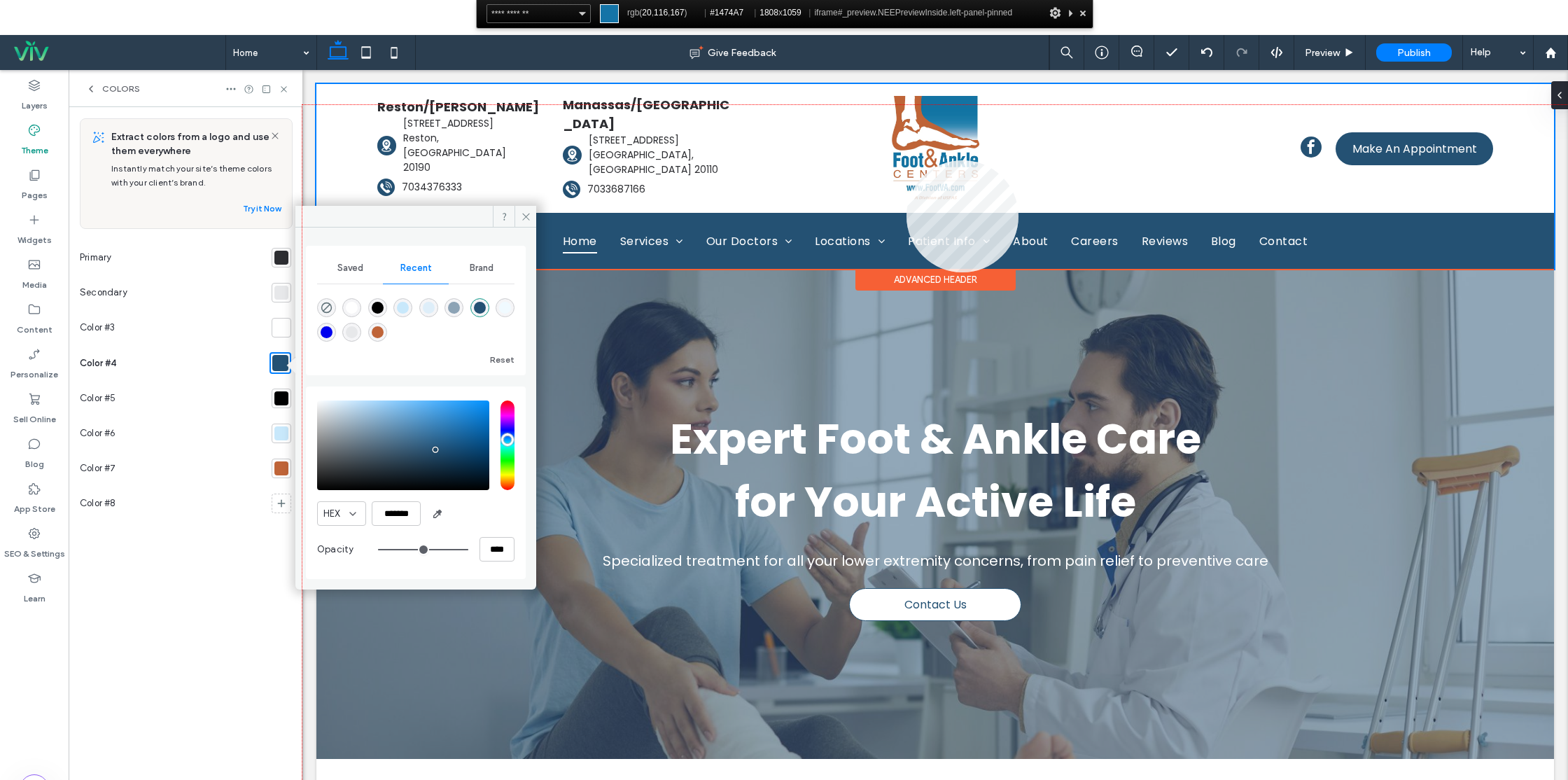
click at [907, 160] on div at bounding box center [935, 475] width 1265 height 741
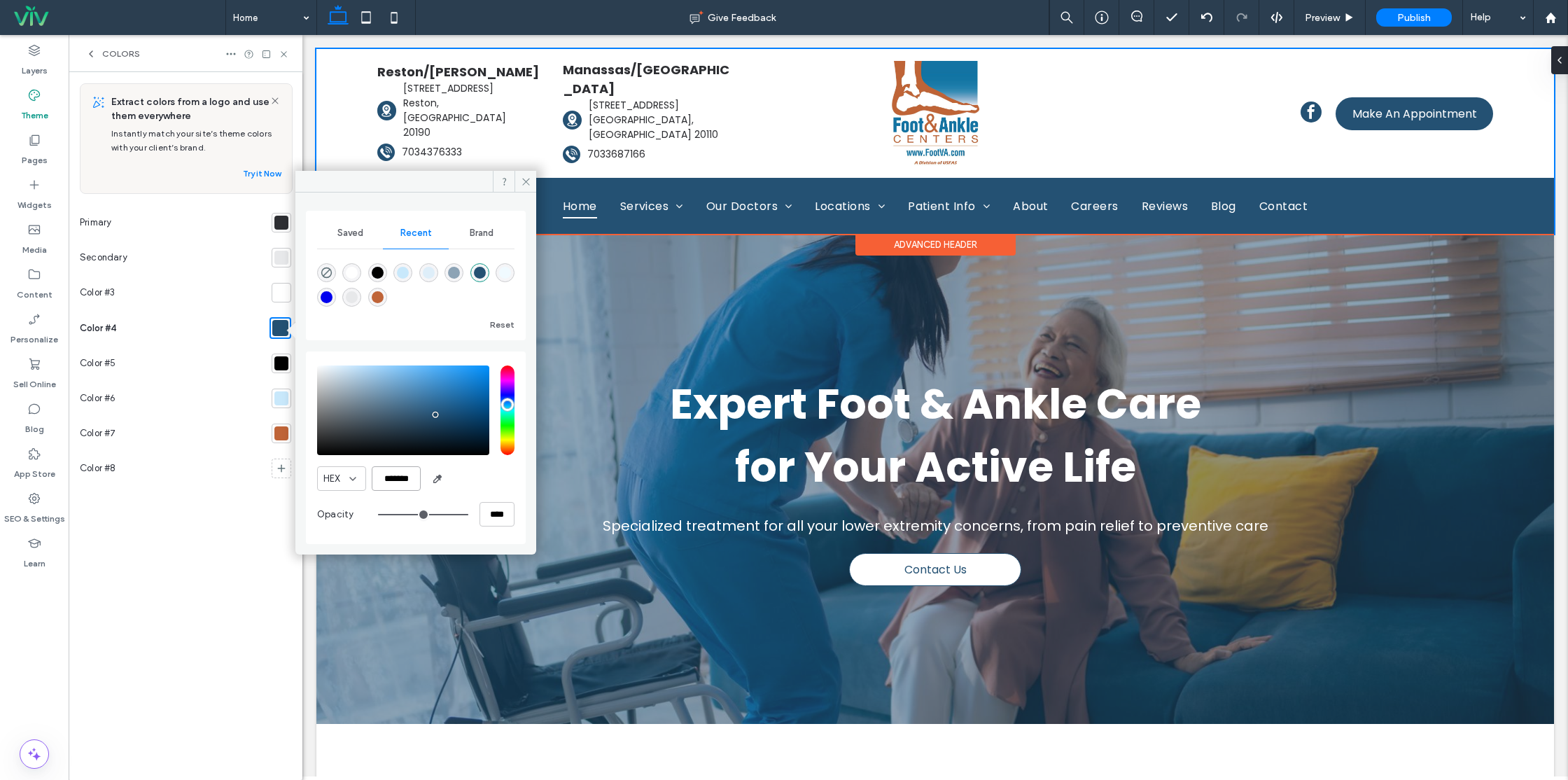
drag, startPoint x: 343, startPoint y: 467, endPoint x: 333, endPoint y: 466, distance: 10.0
click at [338, 466] on div "HEX *******" at bounding box center [416, 478] width 198 height 24
paste input "color picker textbox"
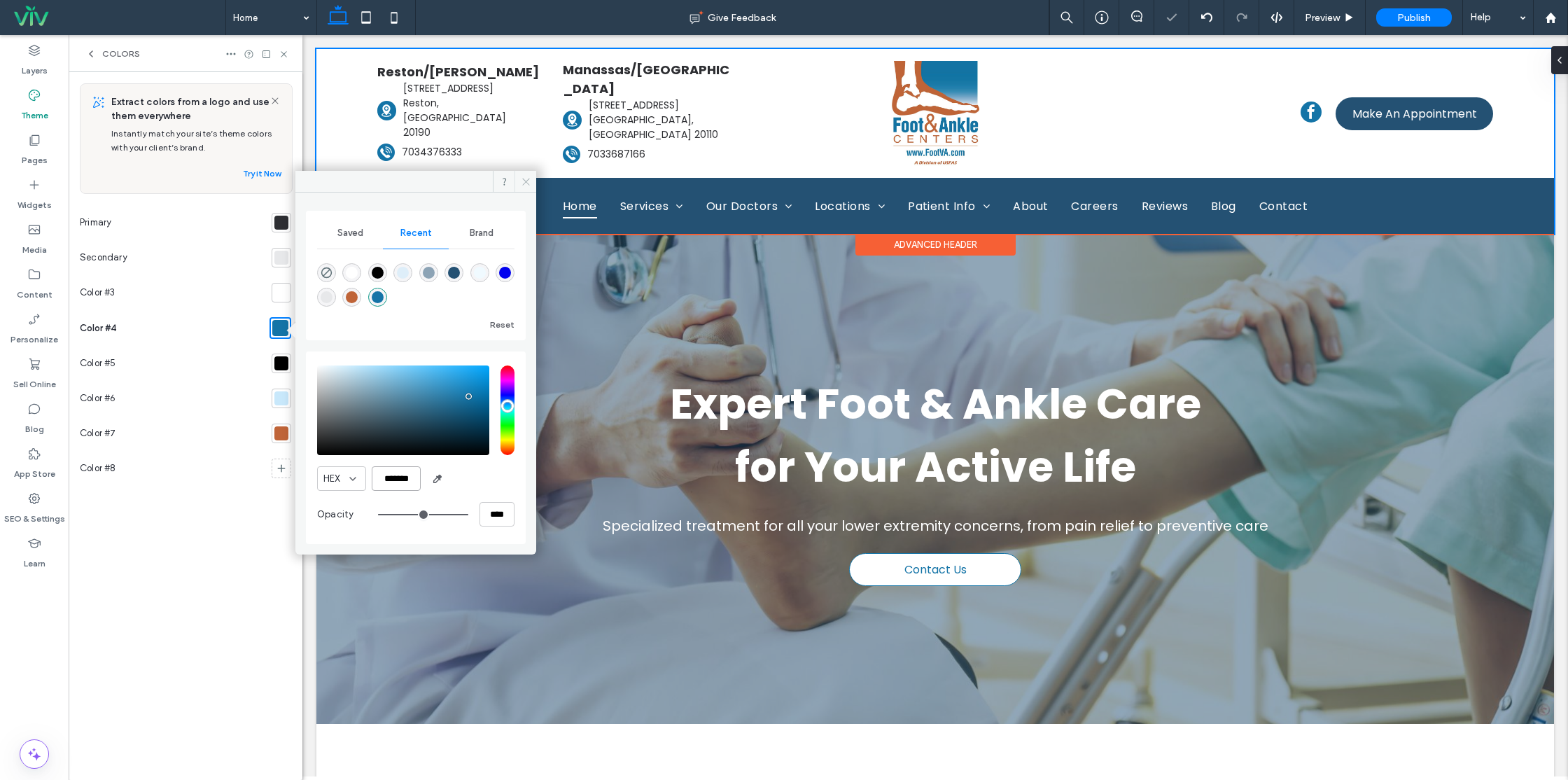
type input "*******"
click at [526, 178] on icon at bounding box center [525, 181] width 10 height 10
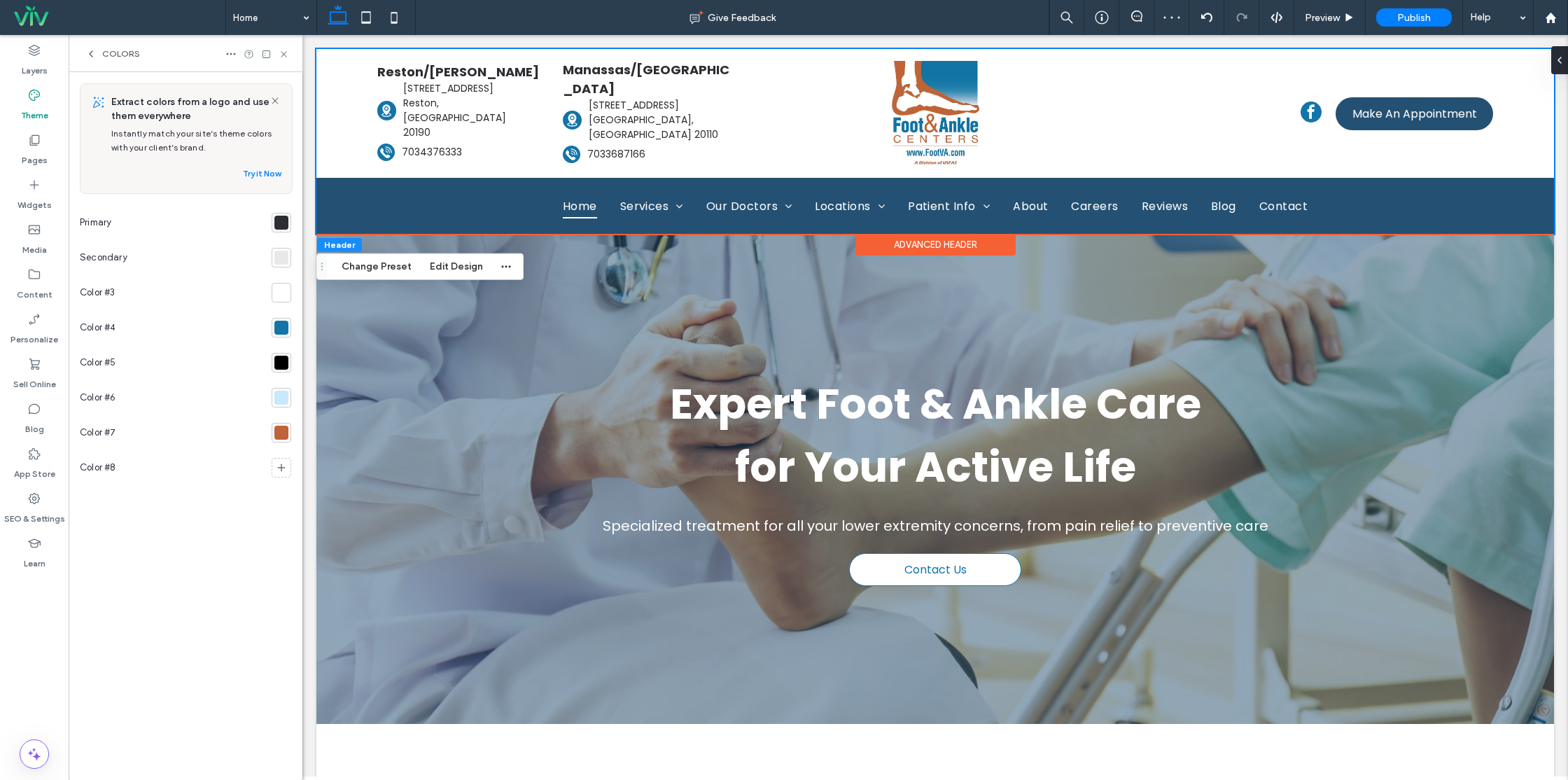
click at [209, 560] on div "Extract colors from a logo and use them everywhere Instantly match your site’s …" at bounding box center [185, 426] width 211 height 685
click at [890, 186] on div "Home Services Achilles Tendonitis Diabetic Foot Care Sports Injury Treatment Cu…" at bounding box center [934, 206] width 790 height 56
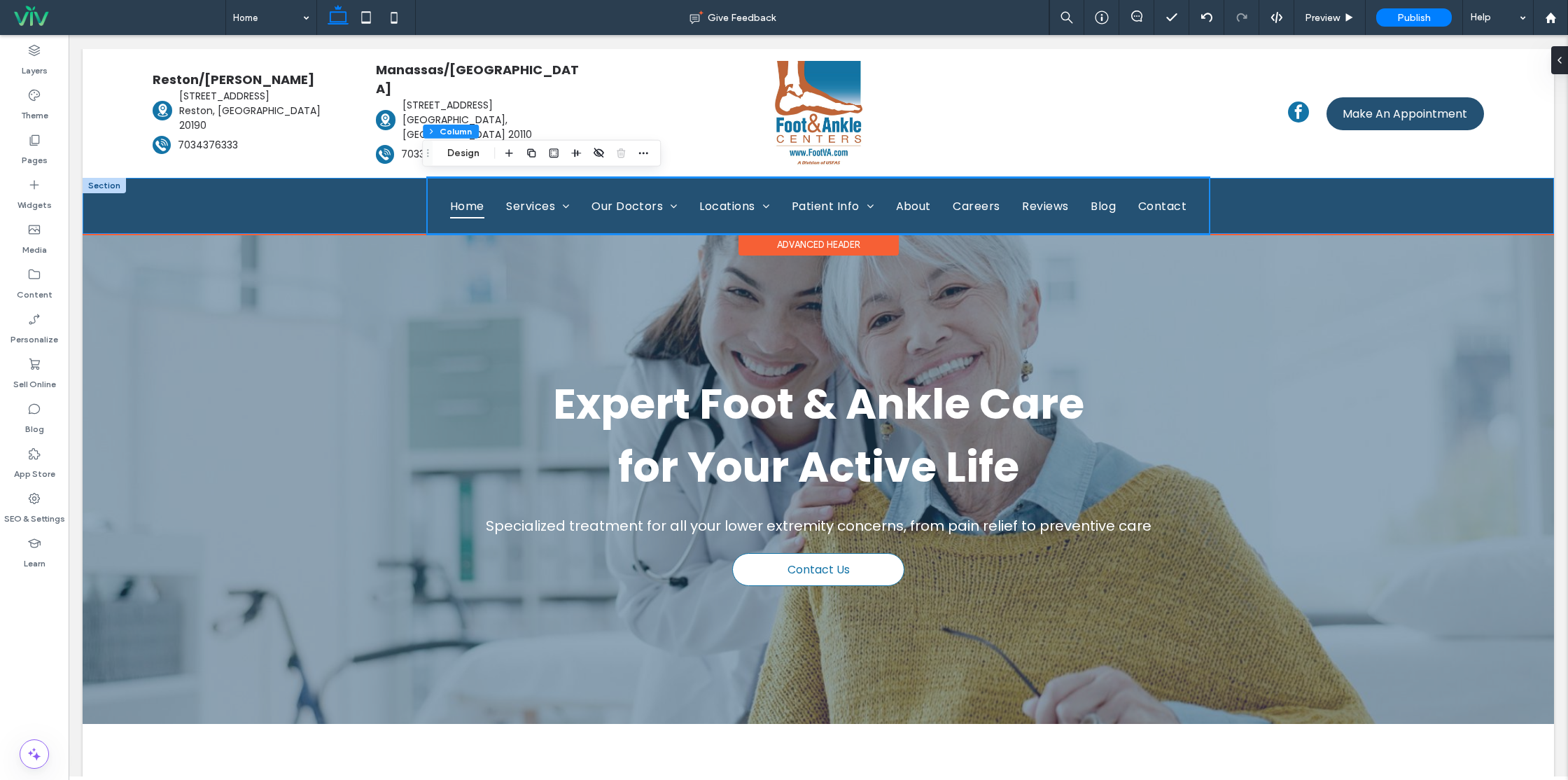
click at [1330, 202] on div "Home Services Achilles Tendonitis Diabetic Foot Care Sports Injury Treatment Cu…" at bounding box center [818, 206] width 1471 height 56
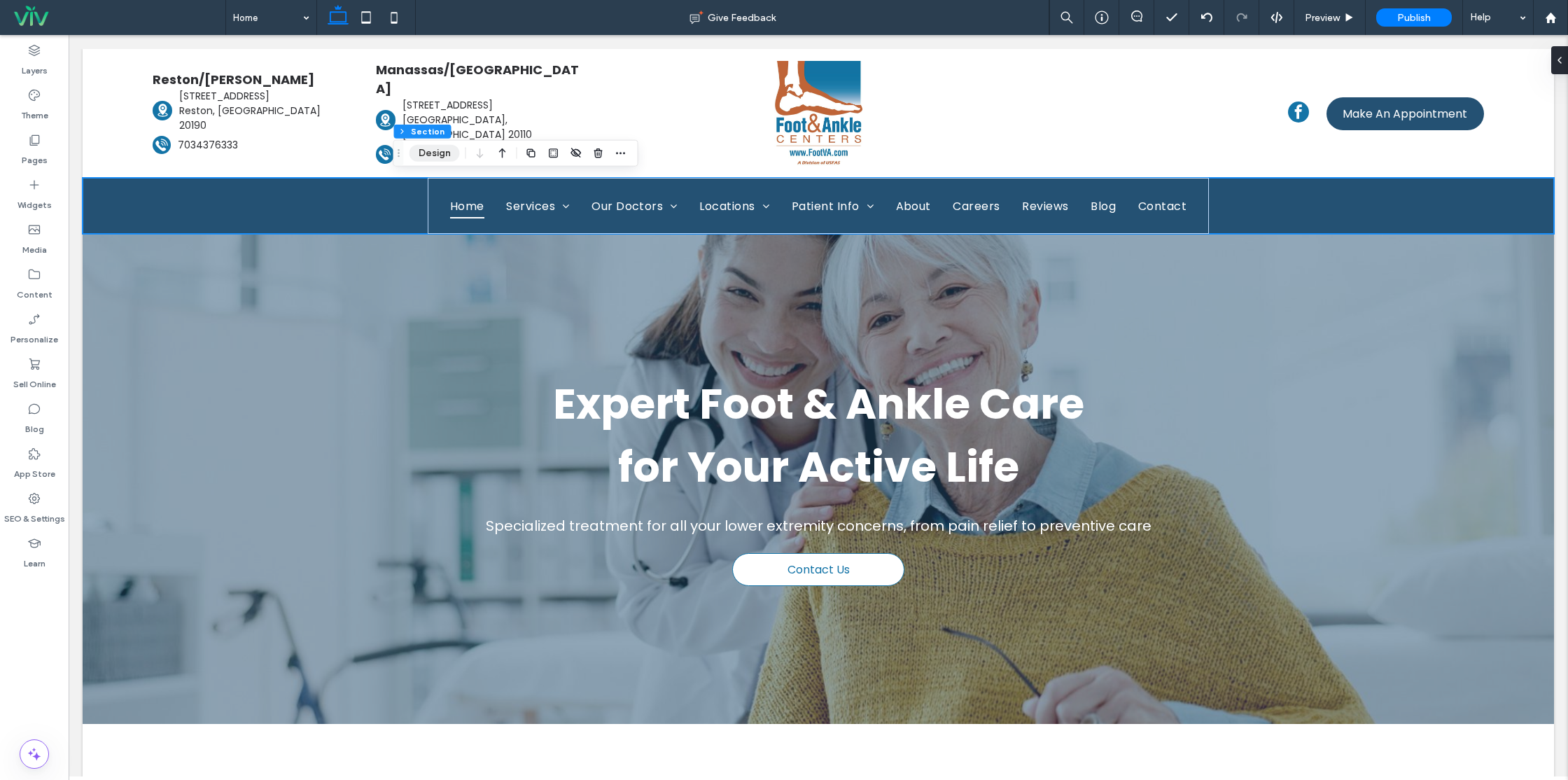
click at [431, 155] on button "Design" at bounding box center [435, 152] width 50 height 16
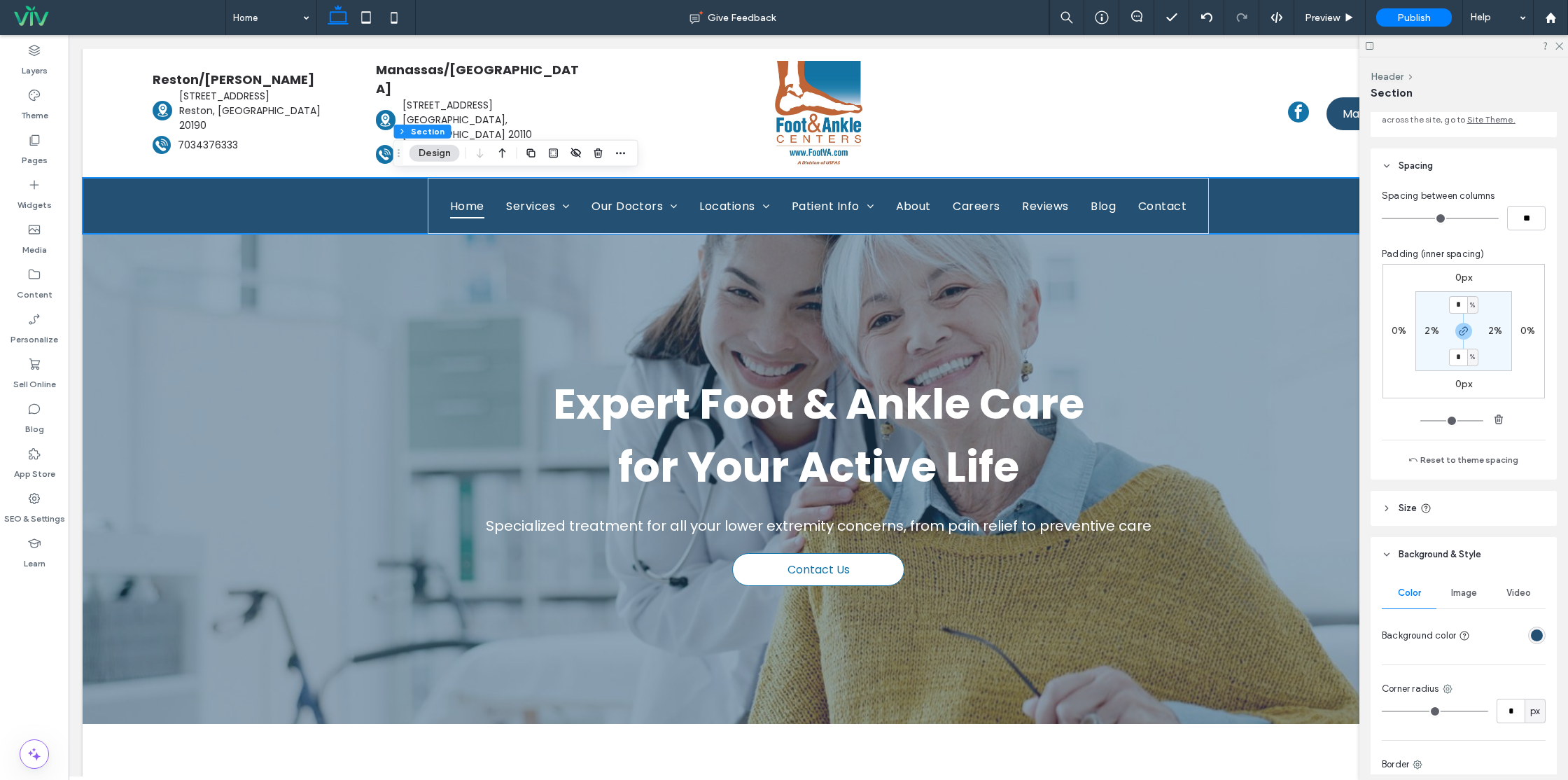
scroll to position [227, 0]
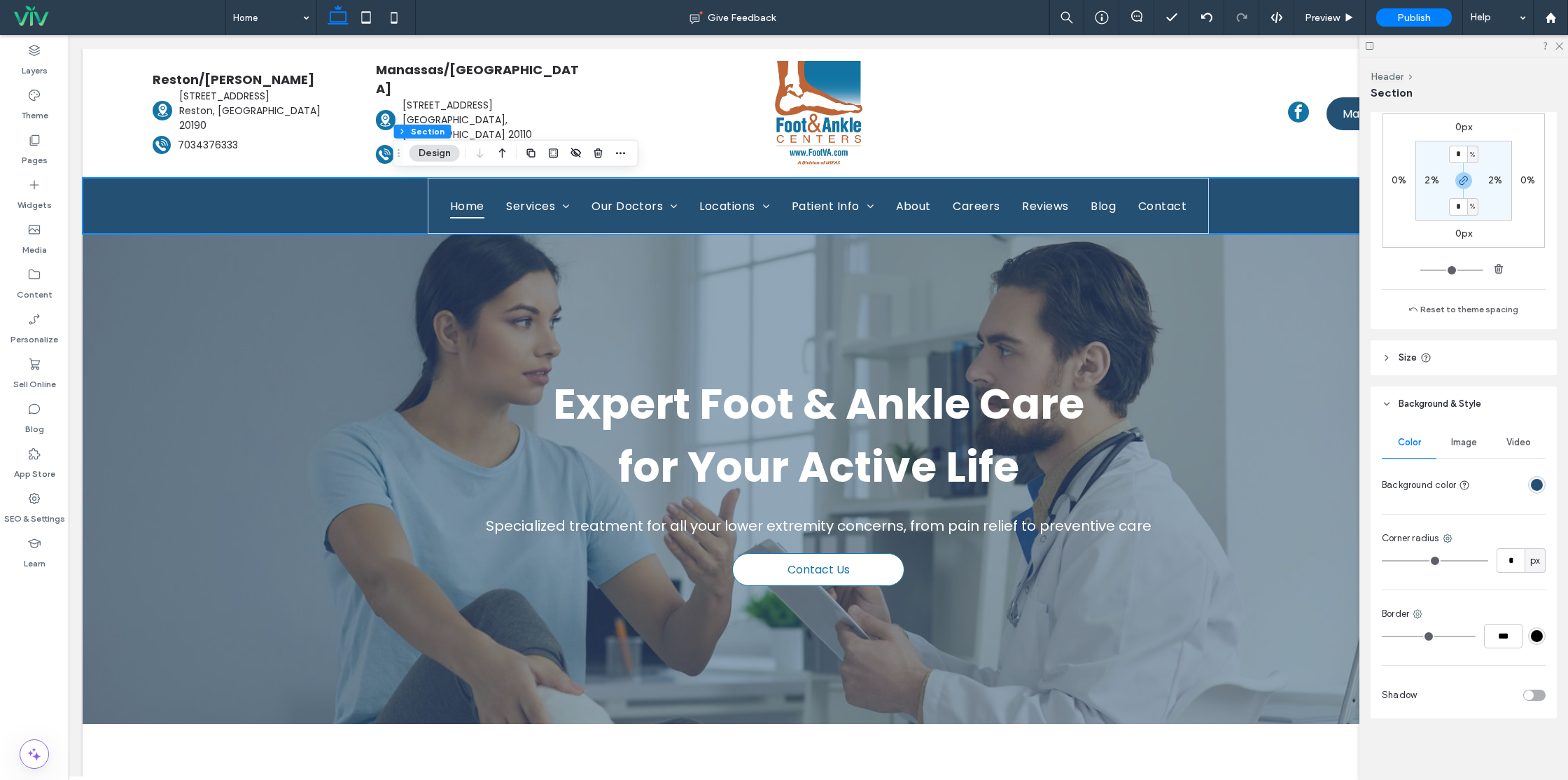
click at [1530, 479] on div "rgba(36, 81, 115, 1)" at bounding box center [1536, 485] width 12 height 12
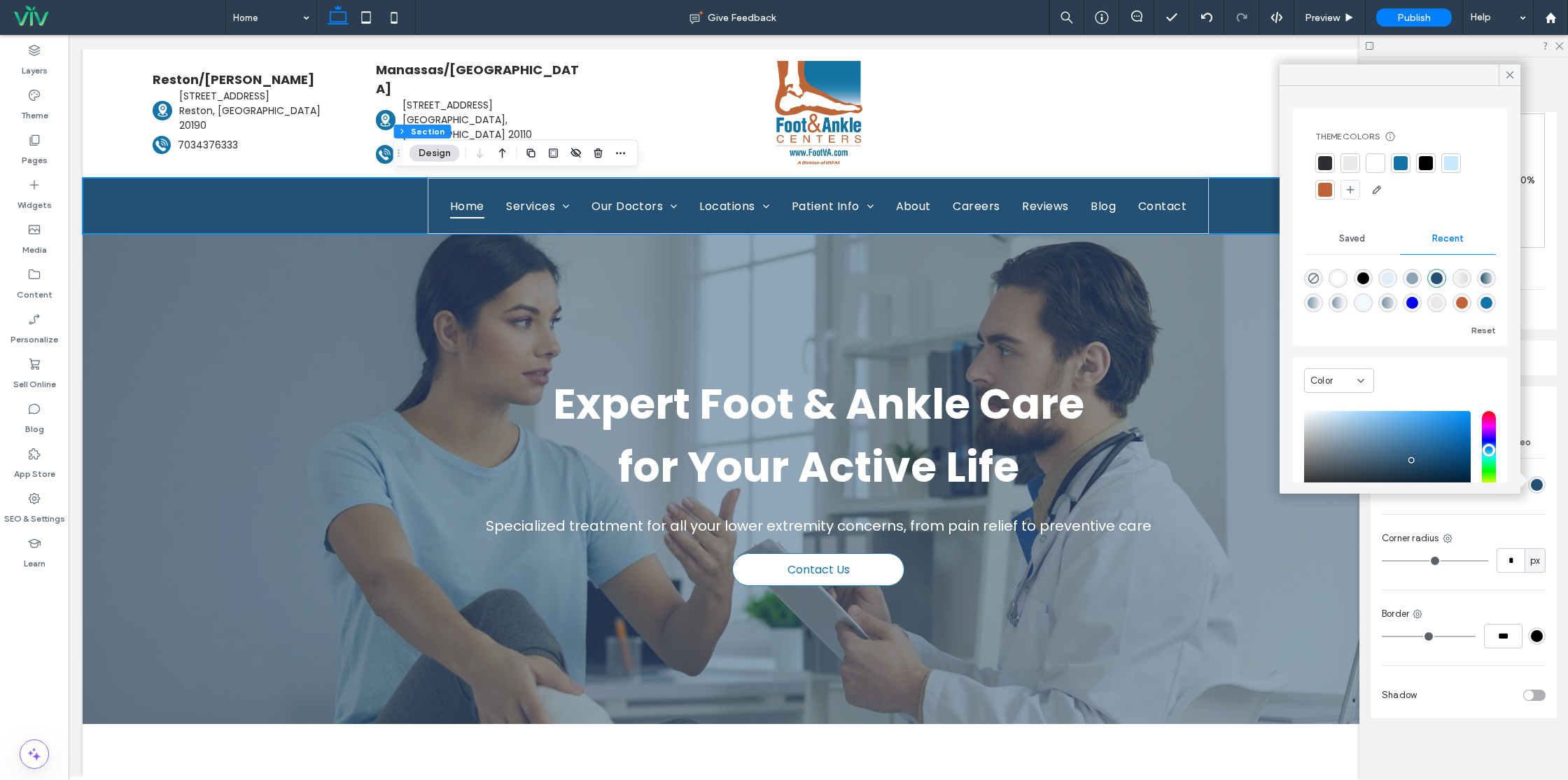
click at [1398, 160] on div at bounding box center [1401, 163] width 14 height 14
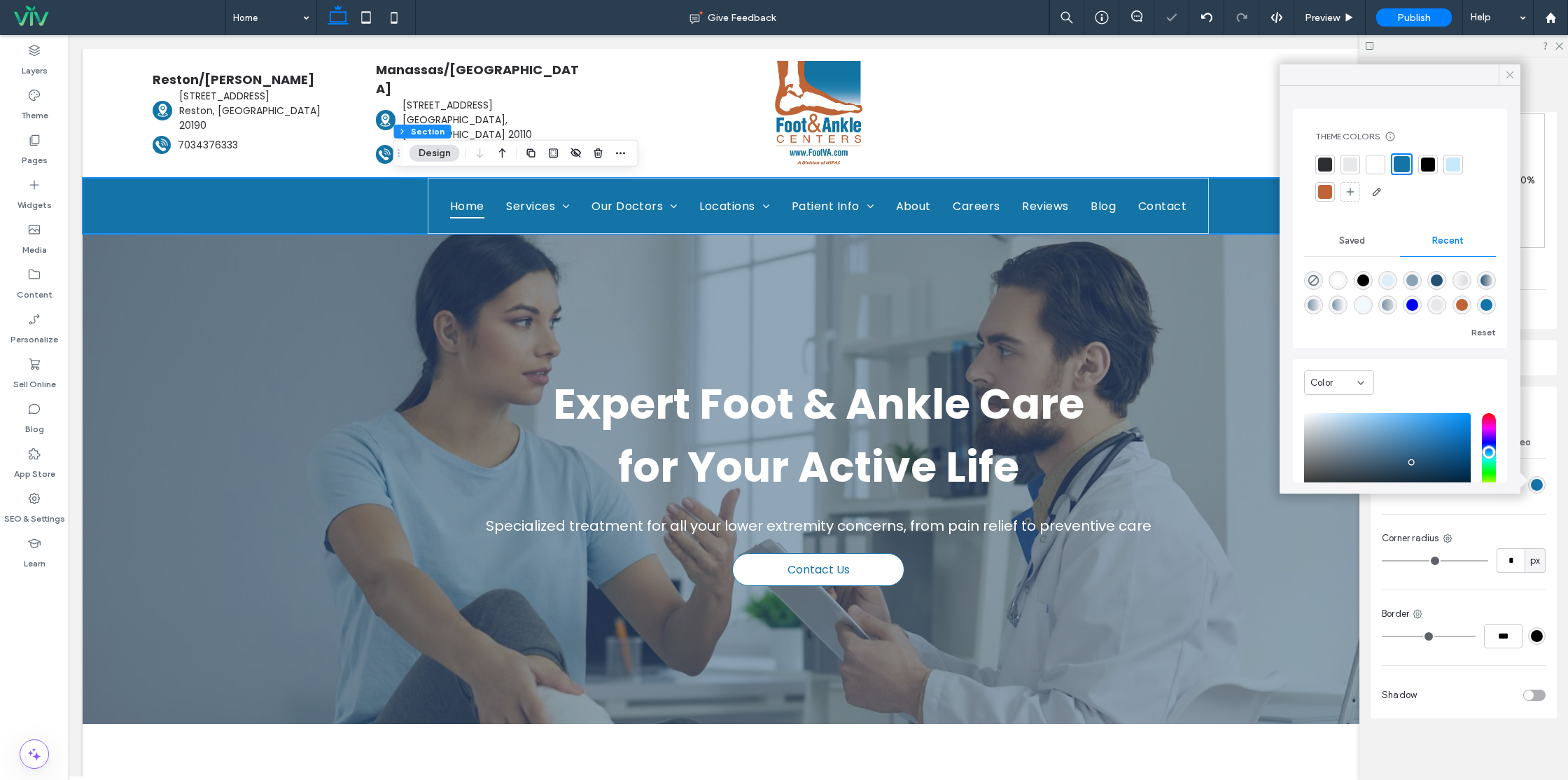
click at [1506, 74] on icon at bounding box center [1509, 75] width 13 height 13
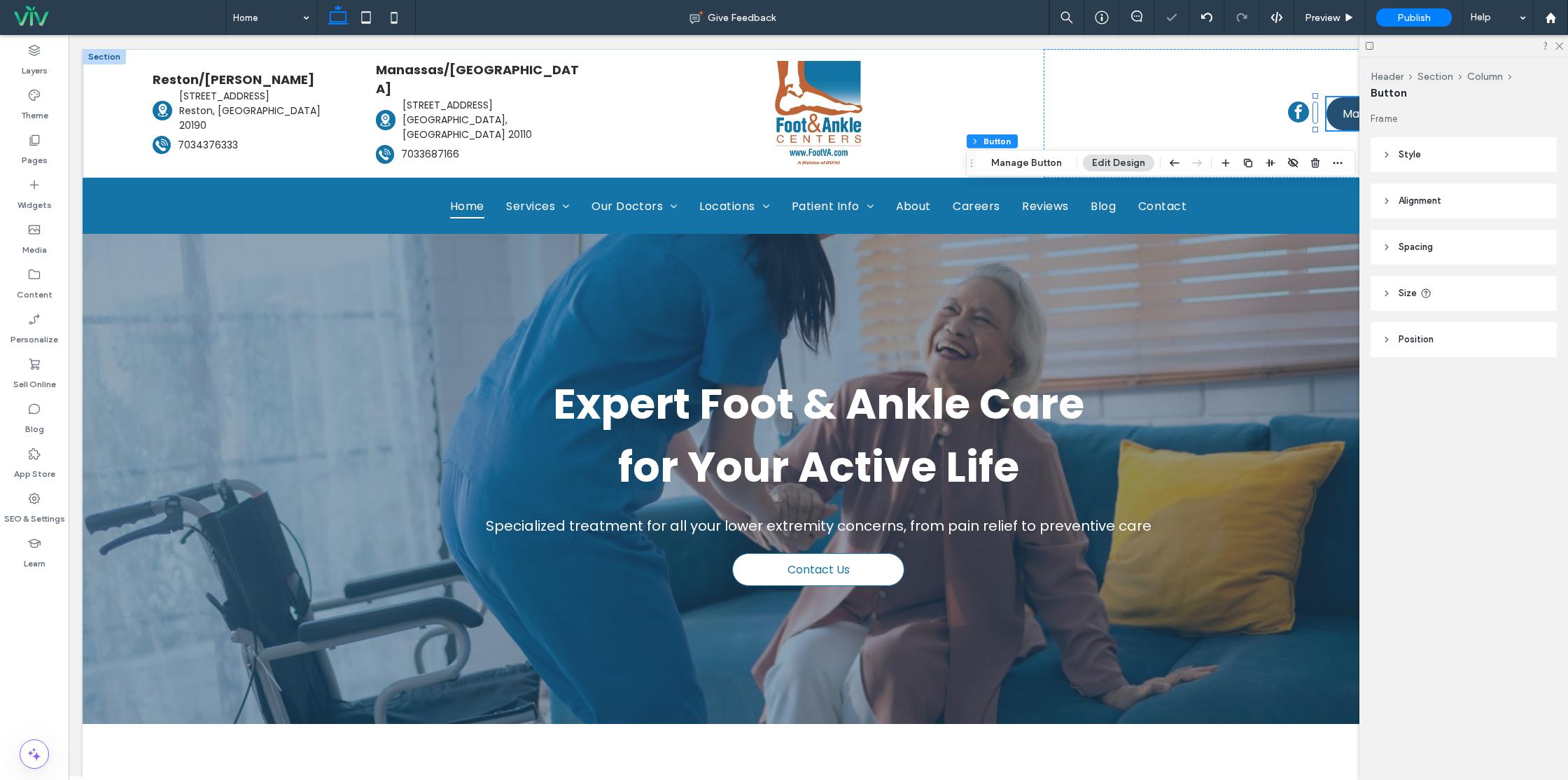
type input "**"
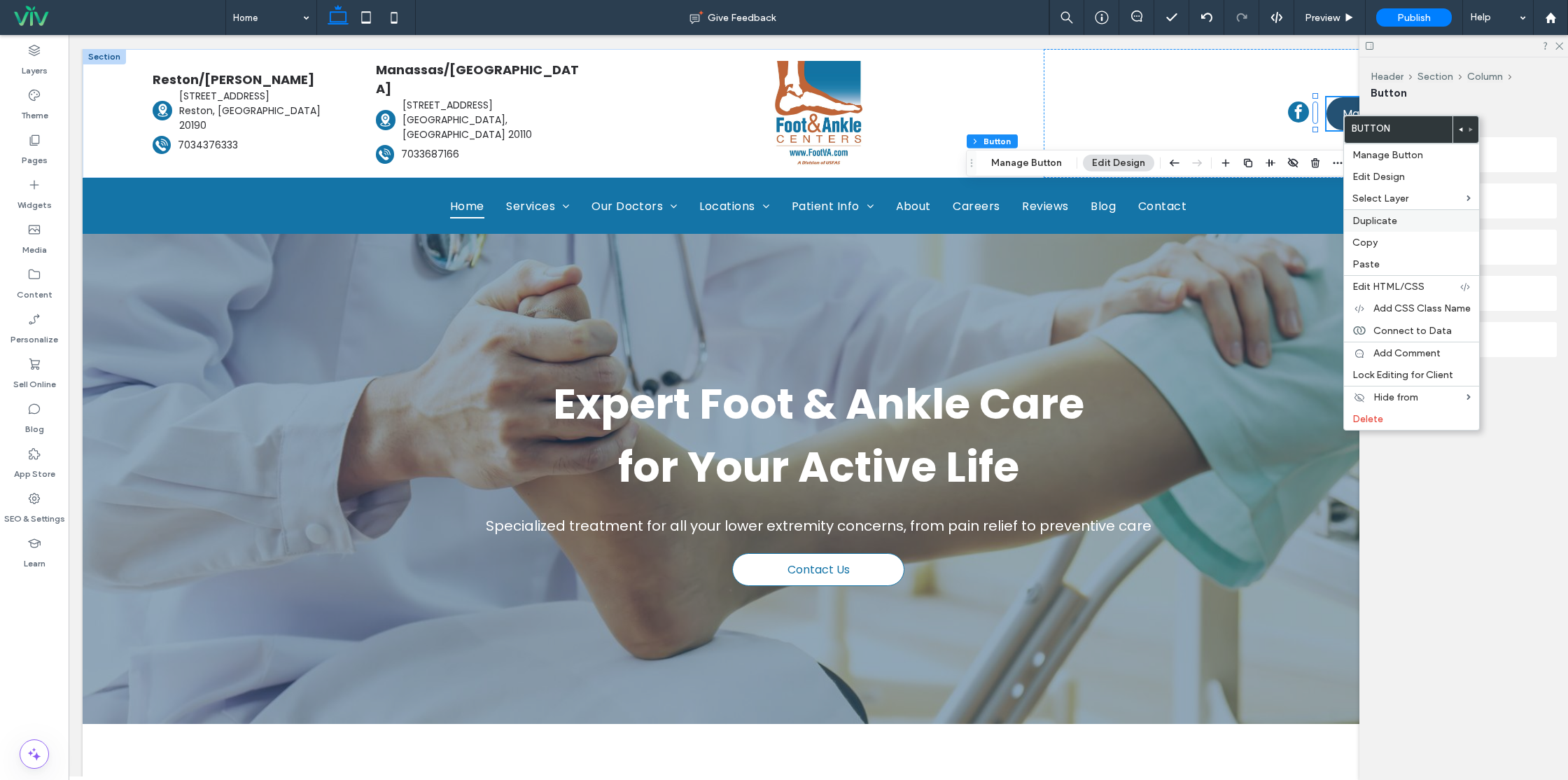
click at [1391, 220] on span "Duplicate" at bounding box center [1374, 220] width 45 height 12
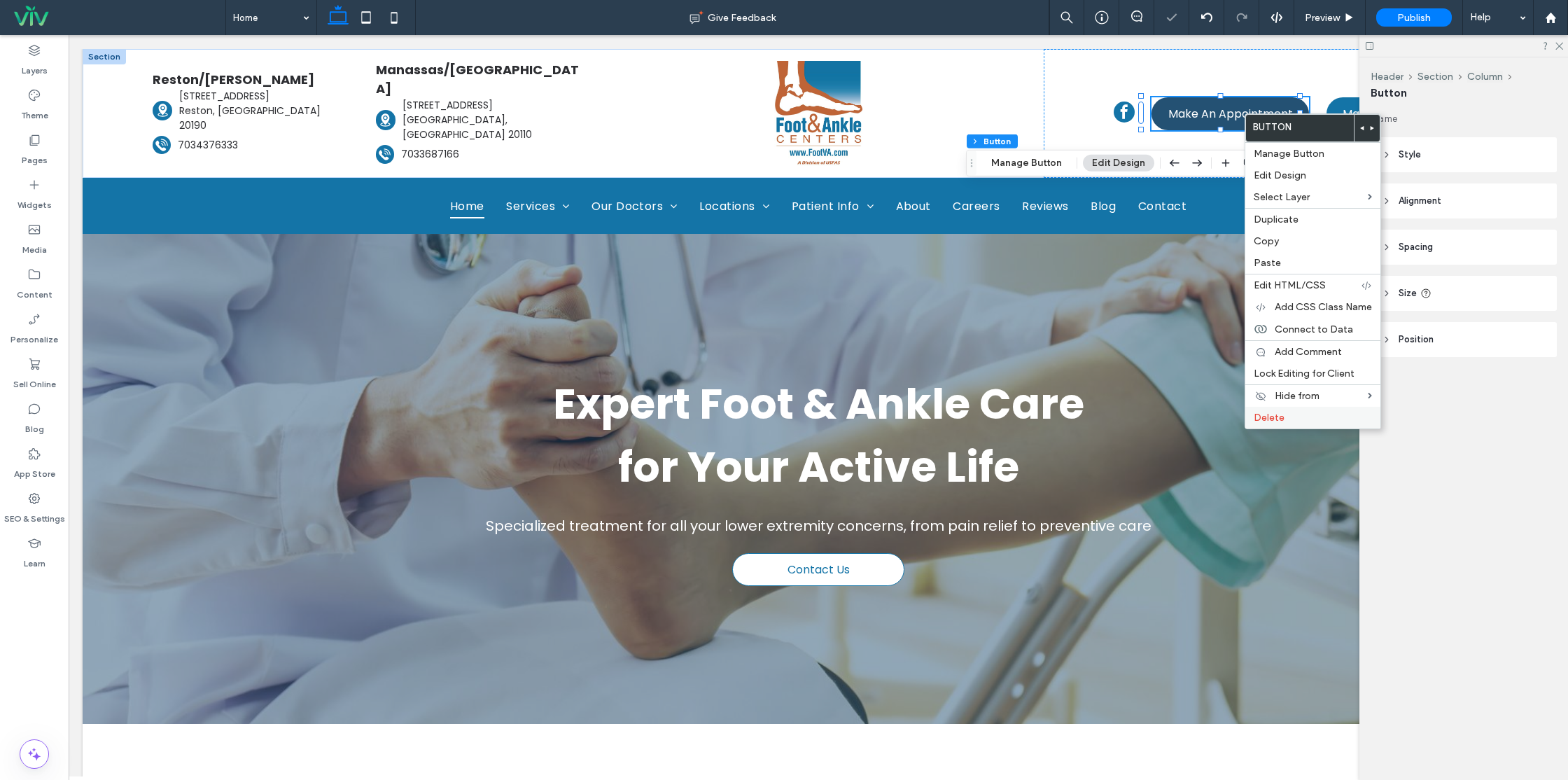
click at [1269, 421] on span "Delete" at bounding box center [1269, 417] width 30 height 12
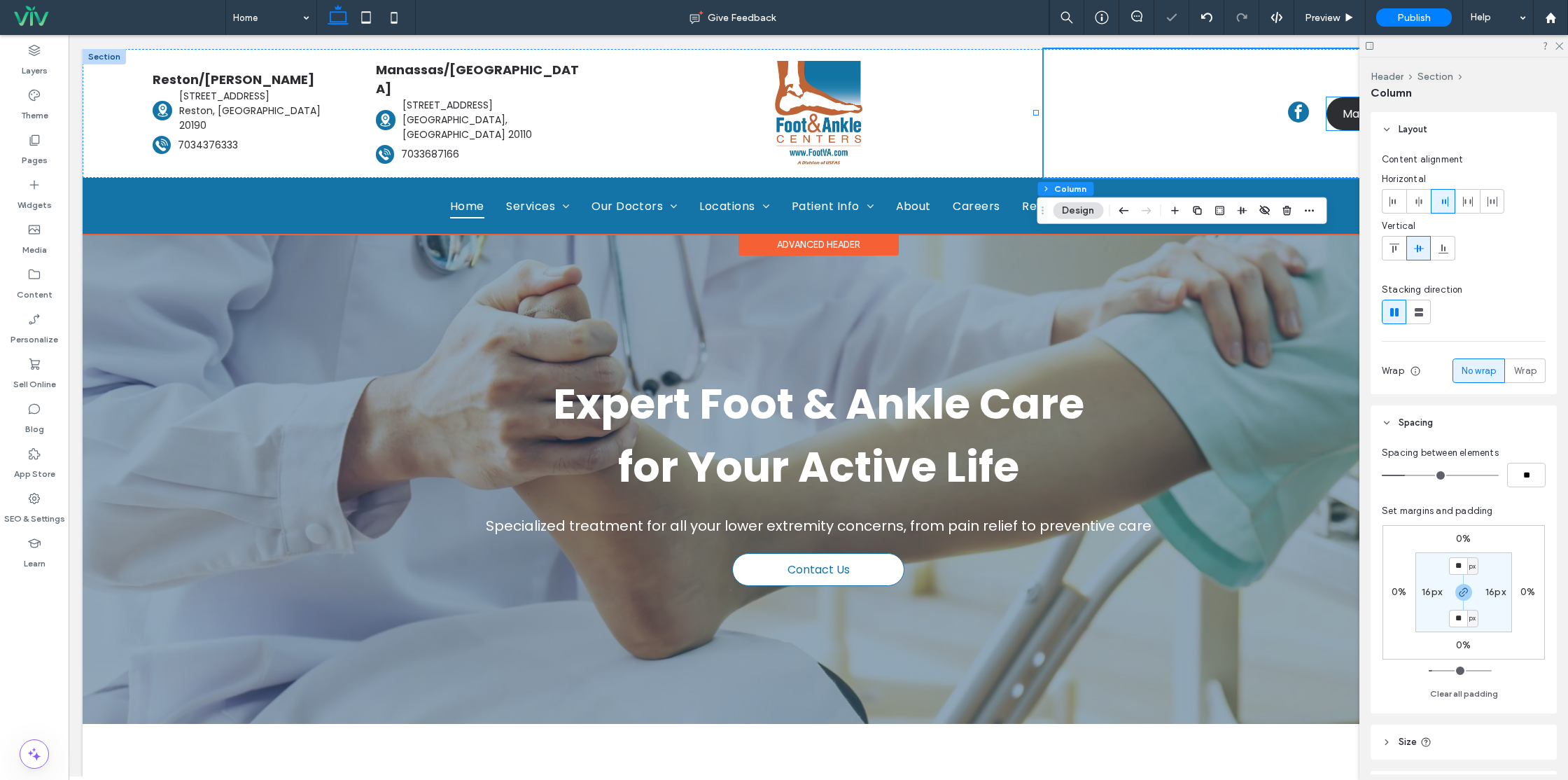
click at [1354, 121] on link "Make An Appointment" at bounding box center [1405, 113] width 157 height 33
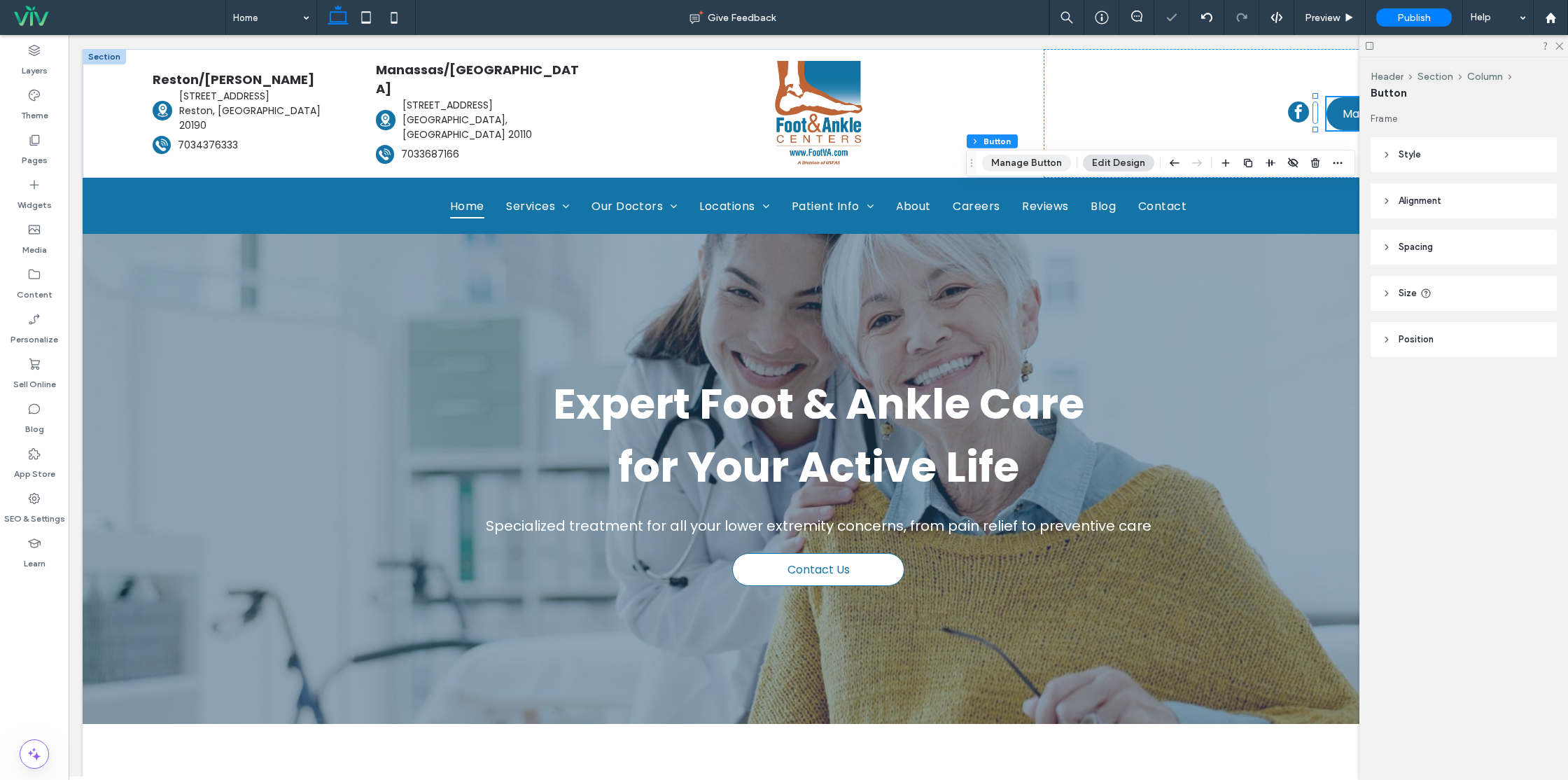
click at [1028, 166] on button "Manage Button" at bounding box center [1026, 163] width 89 height 16
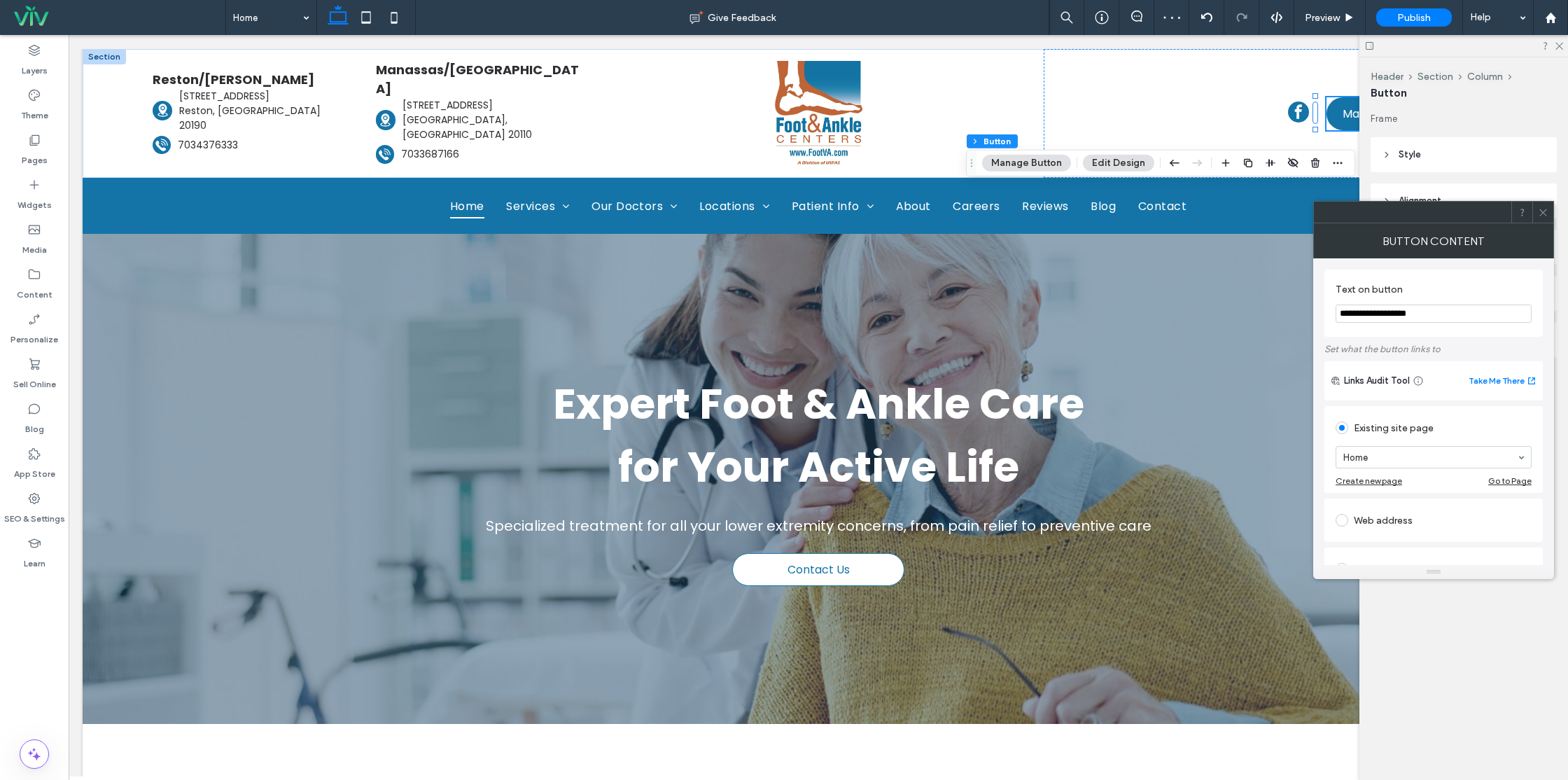
click at [1538, 215] on icon at bounding box center [1542, 212] width 10 height 10
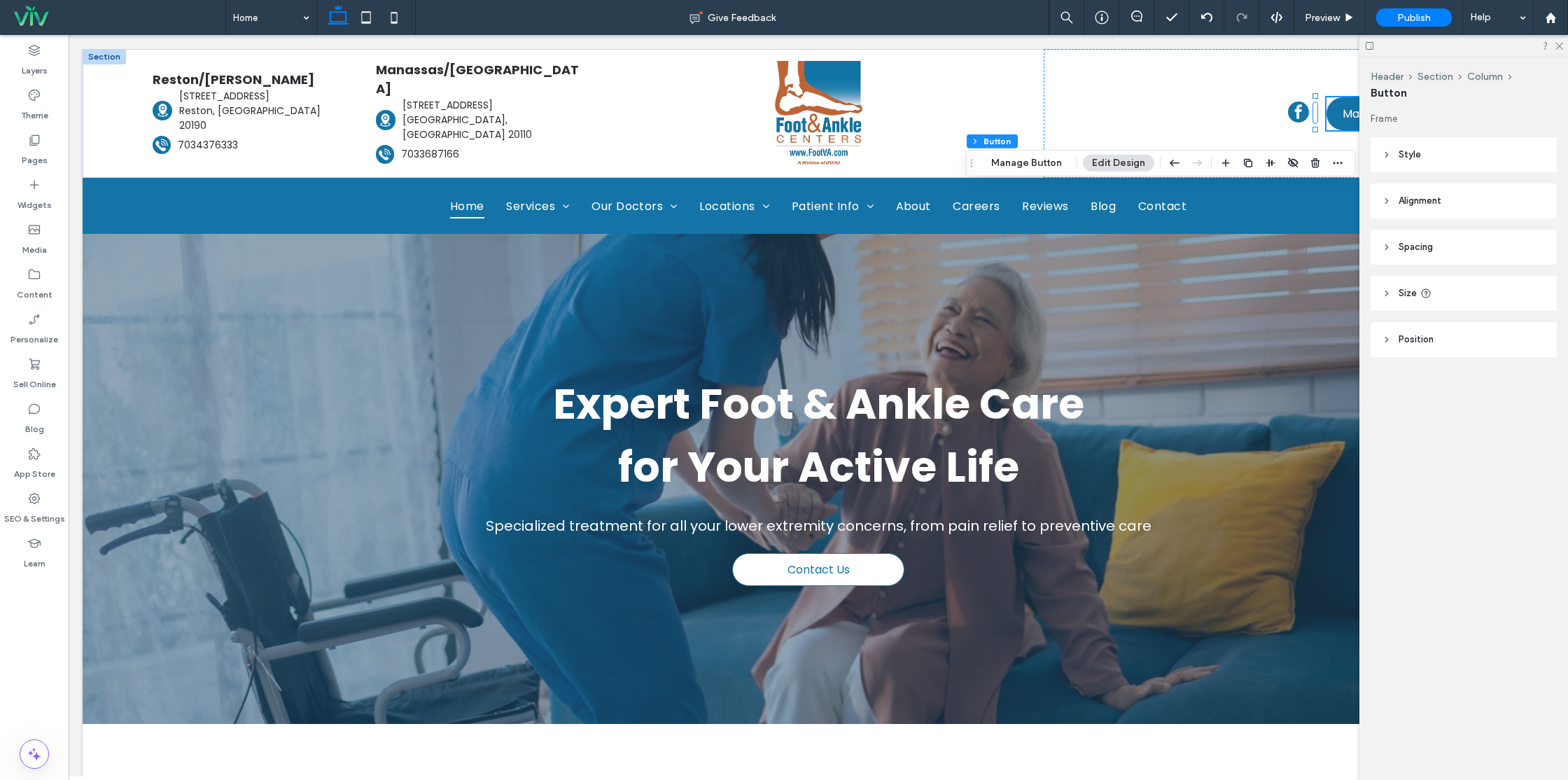
click at [1409, 150] on span "Style" at bounding box center [1409, 155] width 23 height 14
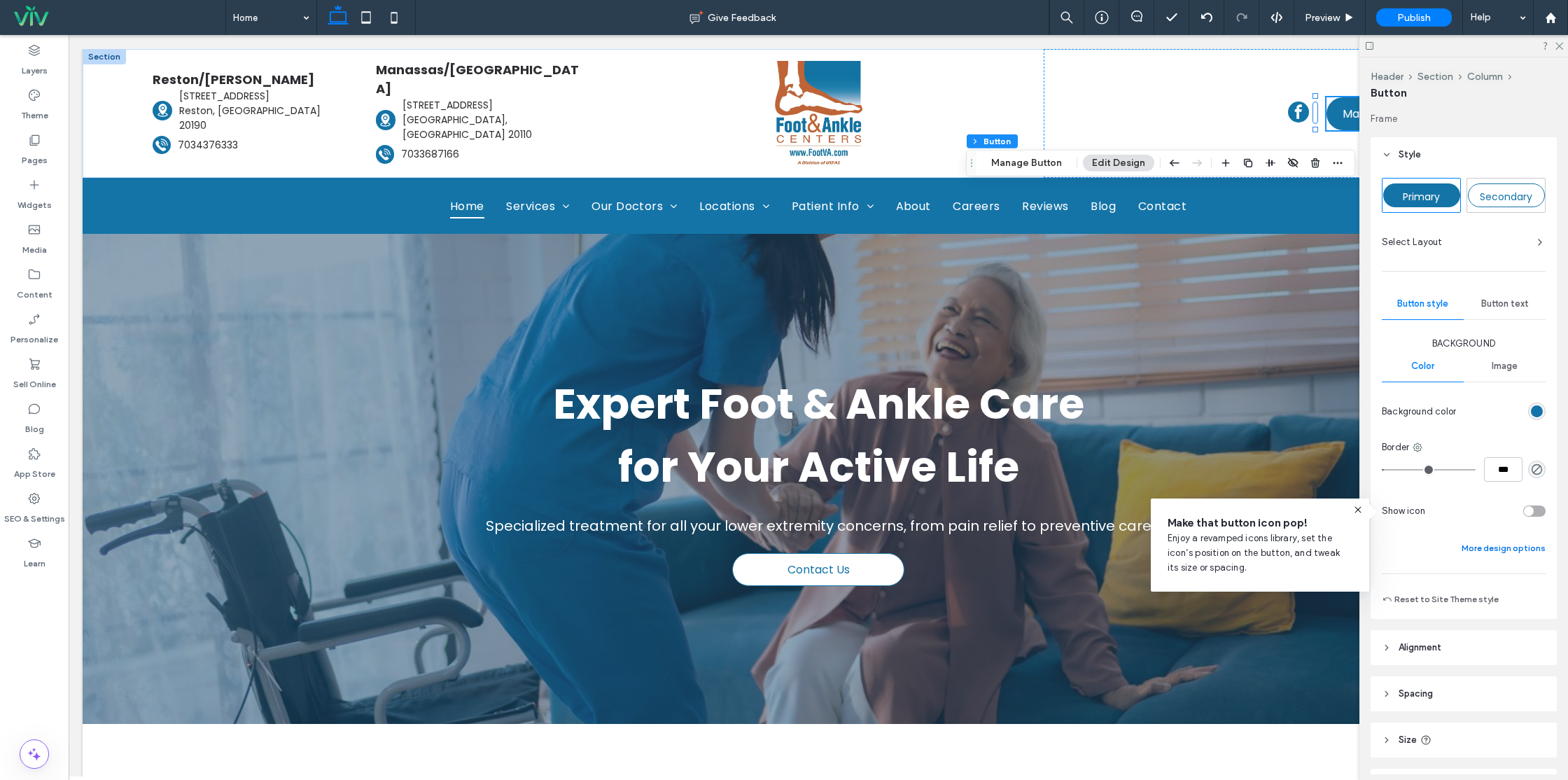
click at [1509, 546] on button "More design options" at bounding box center [1503, 547] width 84 height 16
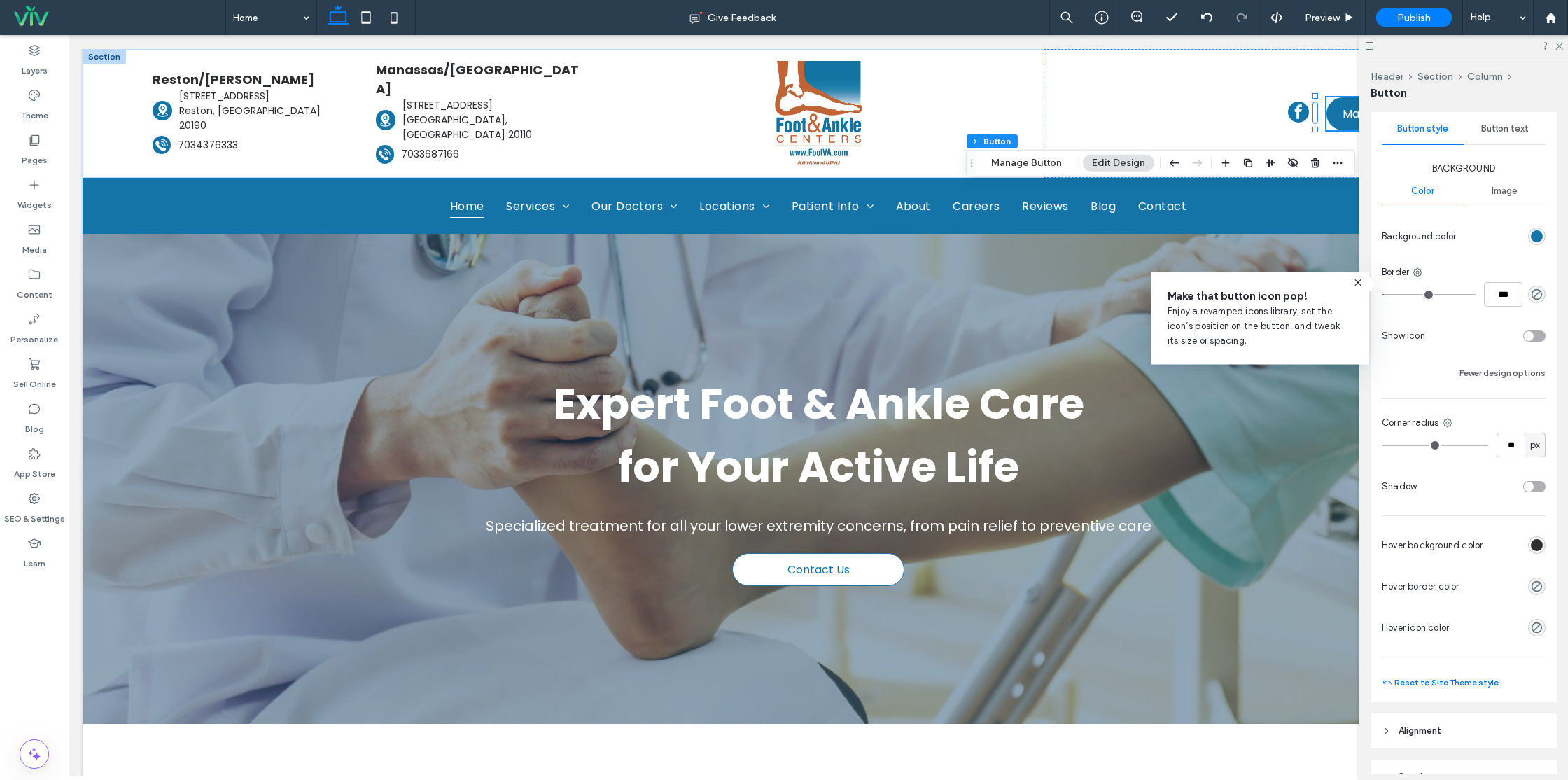
scroll to position [262, 0]
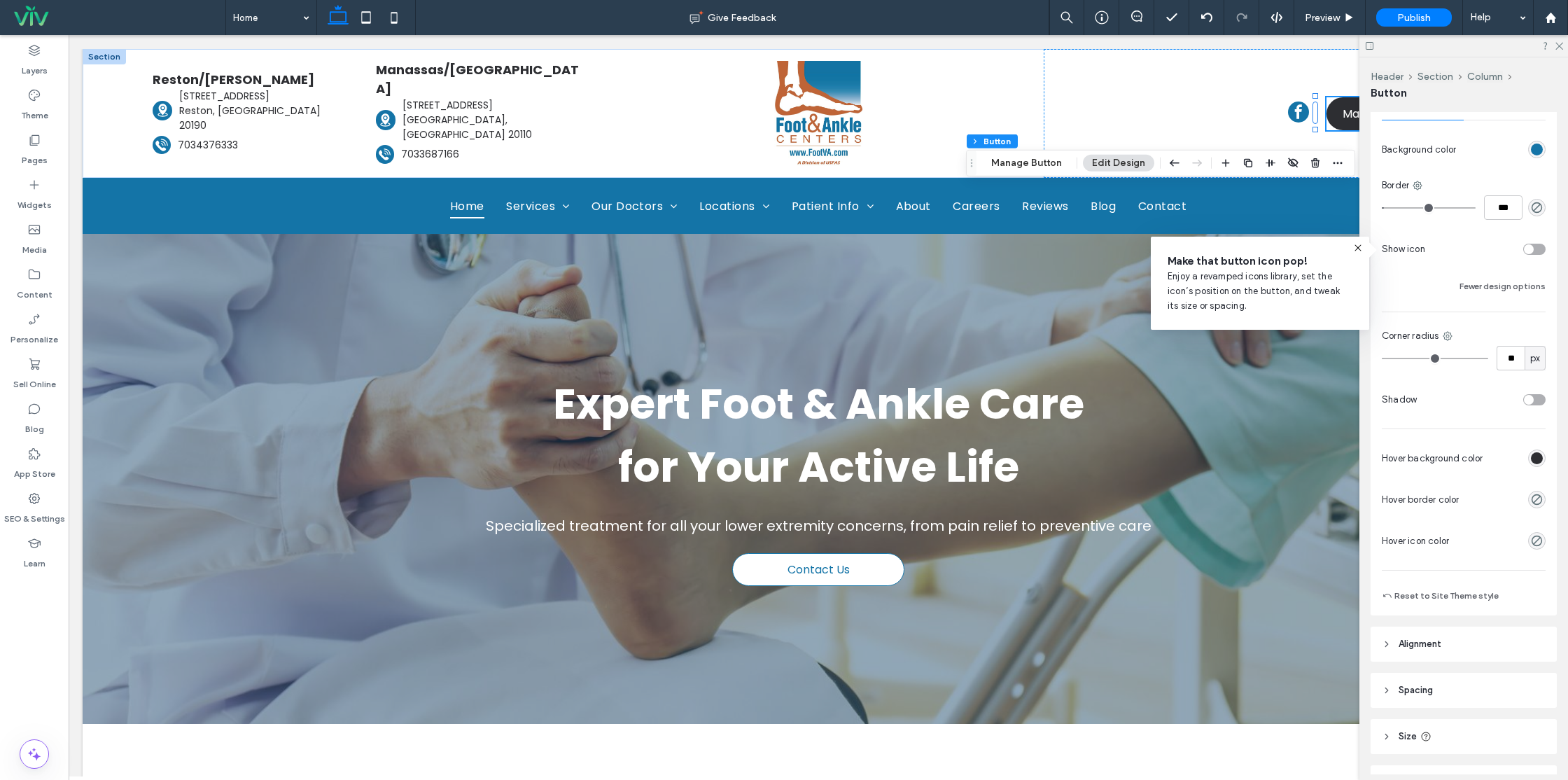
click at [1530, 463] on div "rgb(45, 46, 50)" at bounding box center [1536, 457] width 12 height 12
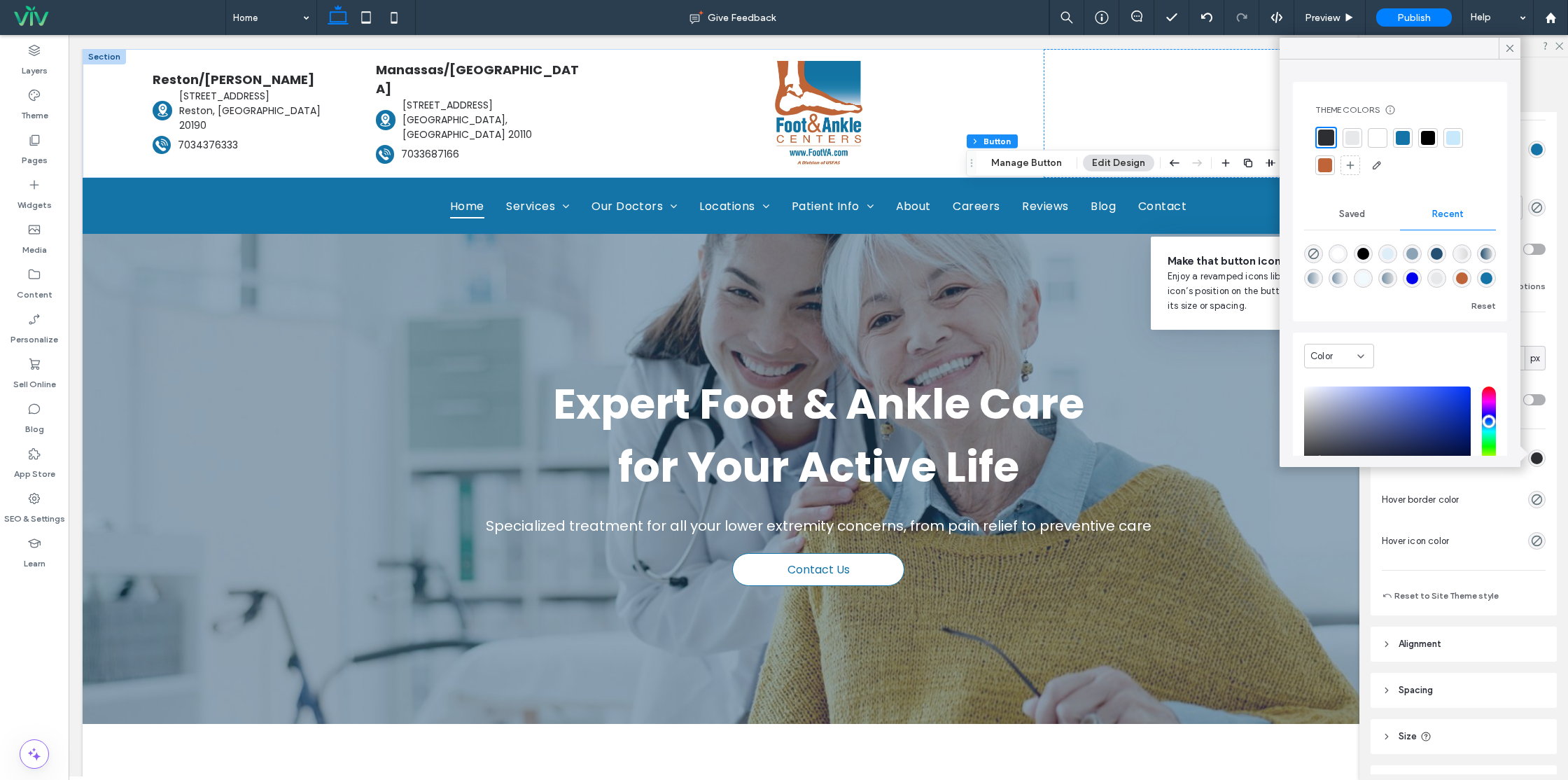
click at [1316, 171] on div at bounding box center [1325, 165] width 20 height 20
click at [1507, 48] on icon at bounding box center [1509, 48] width 13 height 13
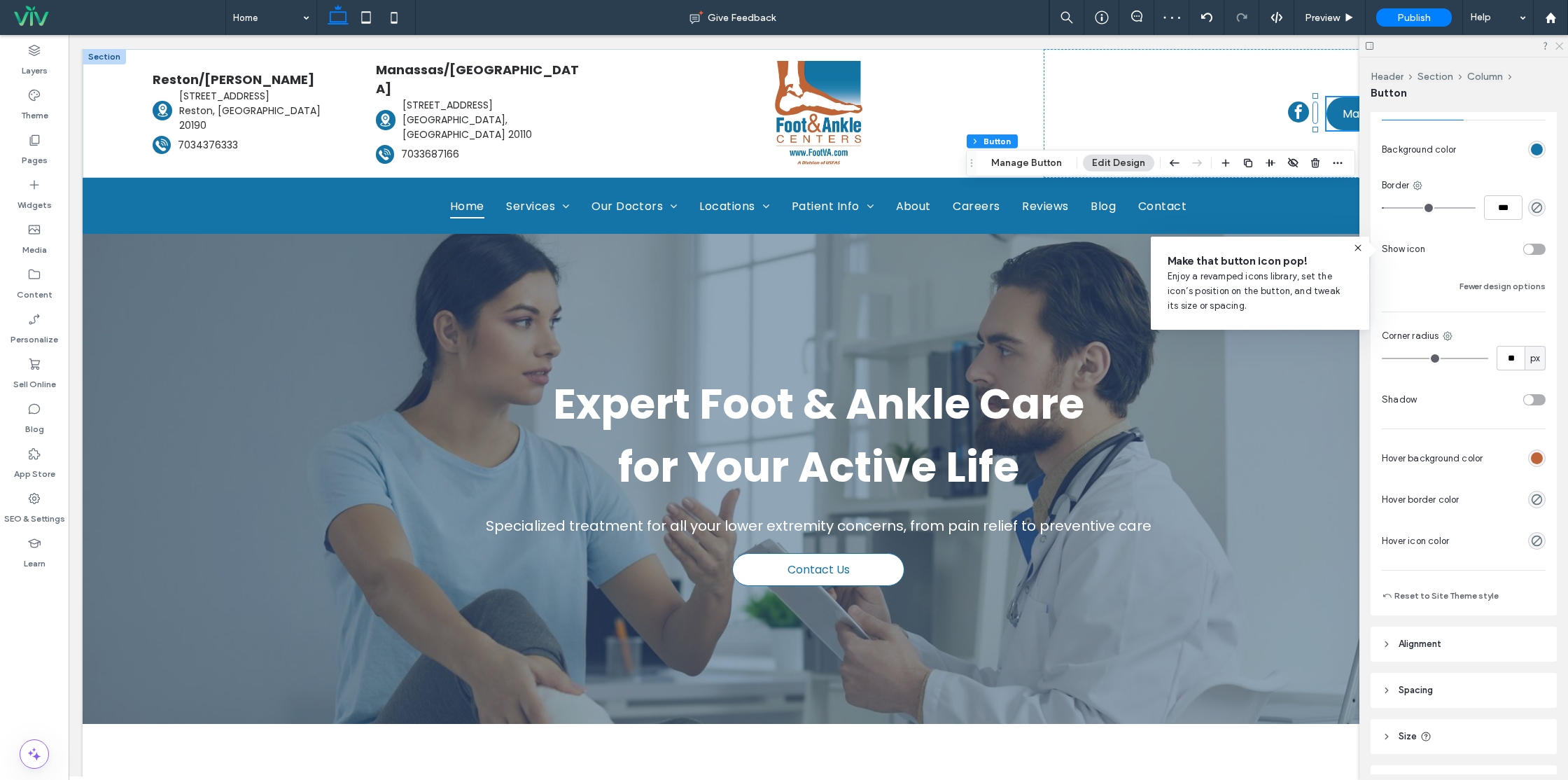
click at [1559, 45] on use at bounding box center [1559, 47] width 8 height 8
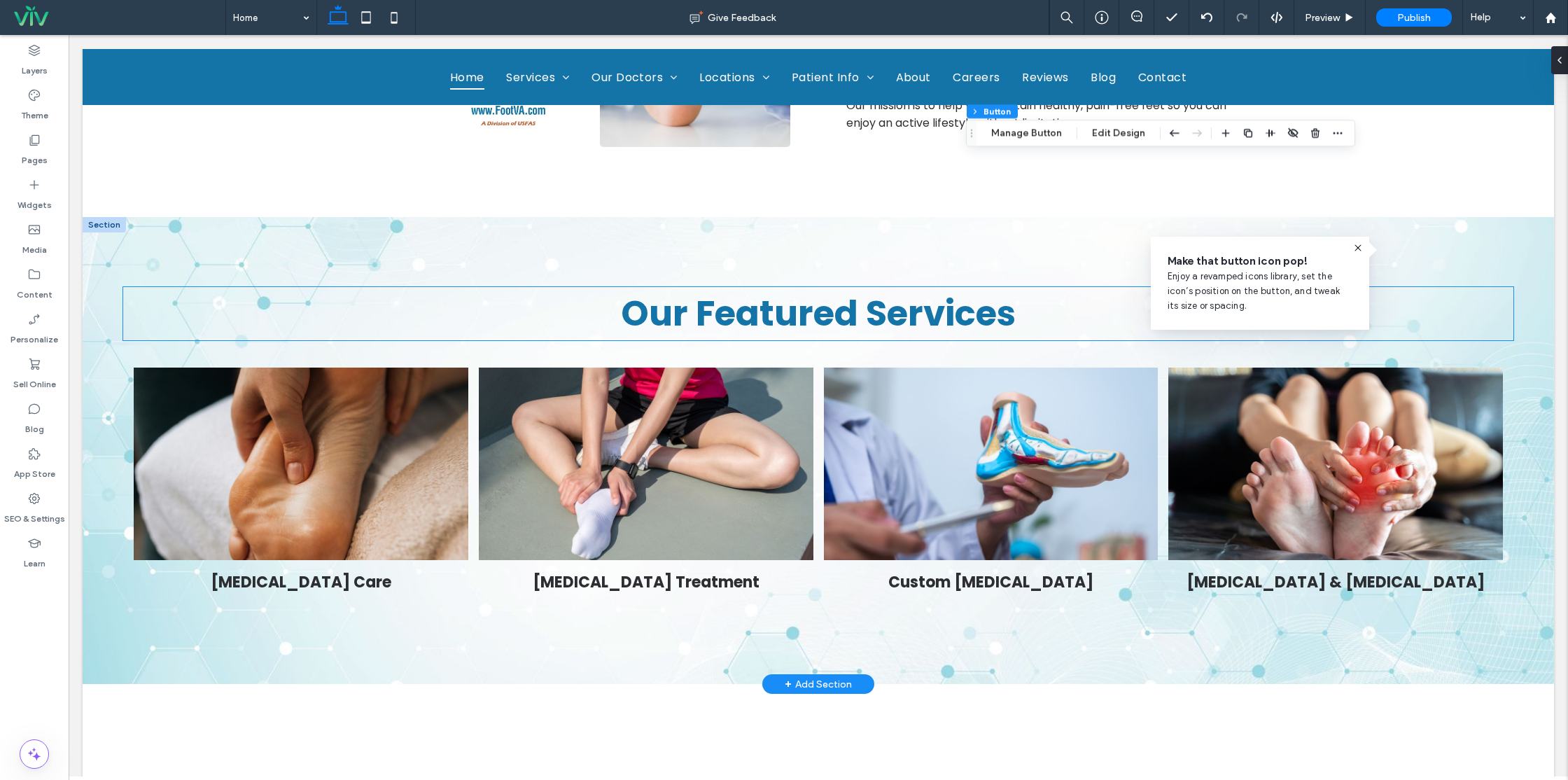
scroll to position [1081, 0]
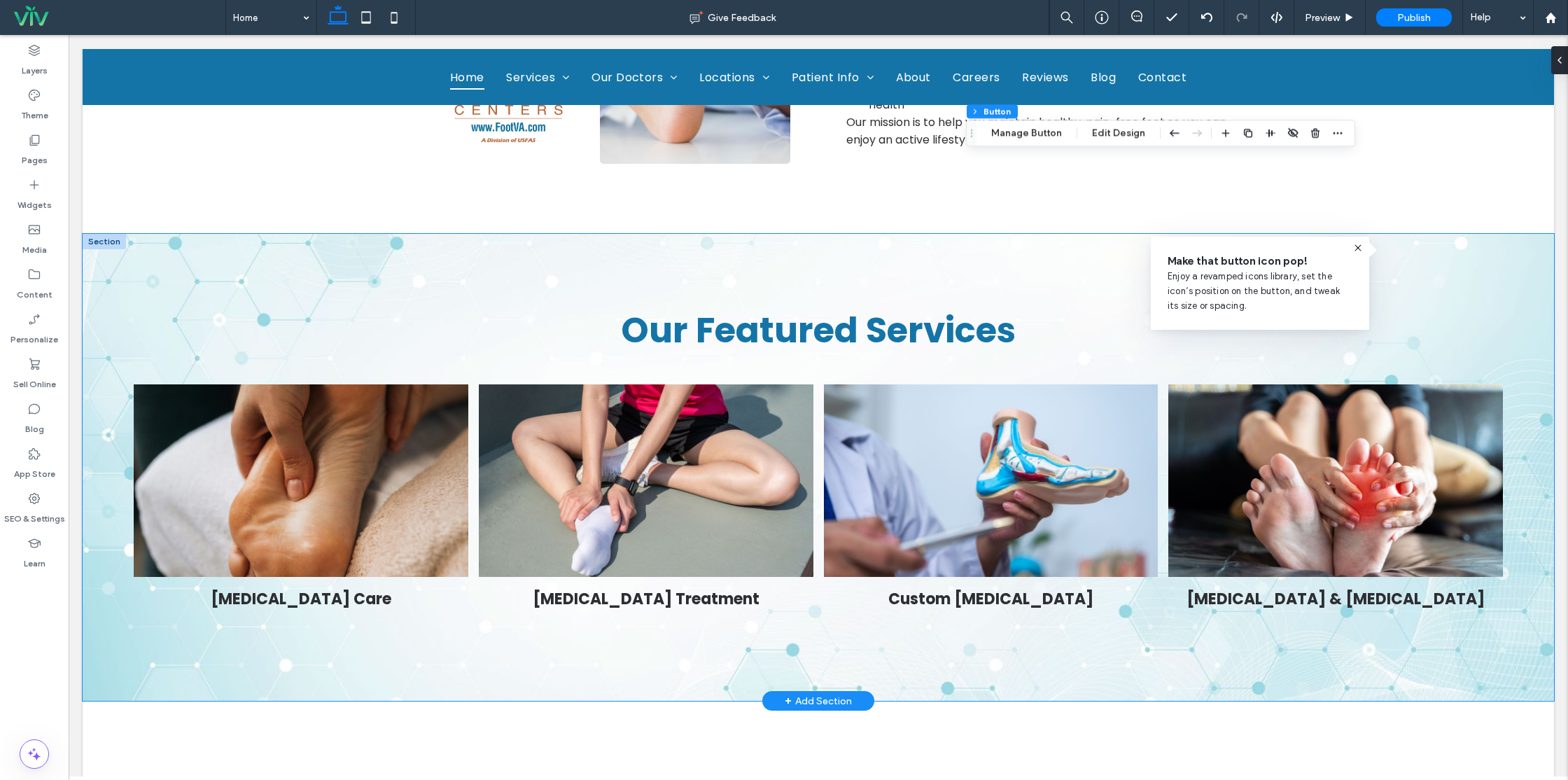
click at [1456, 251] on div "Our Featured Services Diabetic Foot Care Button Sports Injury Treatment Stark b…" at bounding box center [818, 467] width 1471 height 467
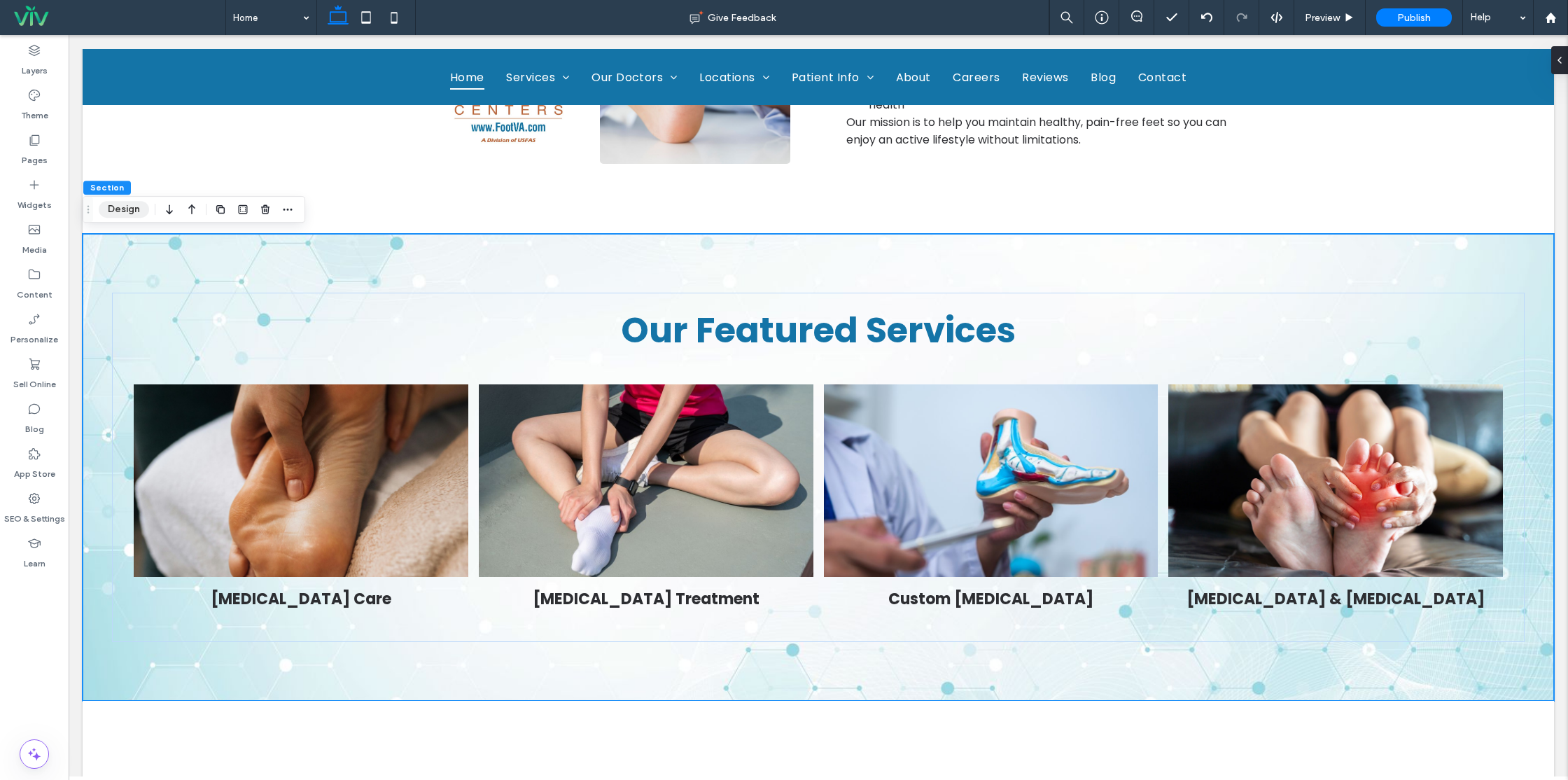
click at [139, 212] on button "Design" at bounding box center [124, 209] width 50 height 16
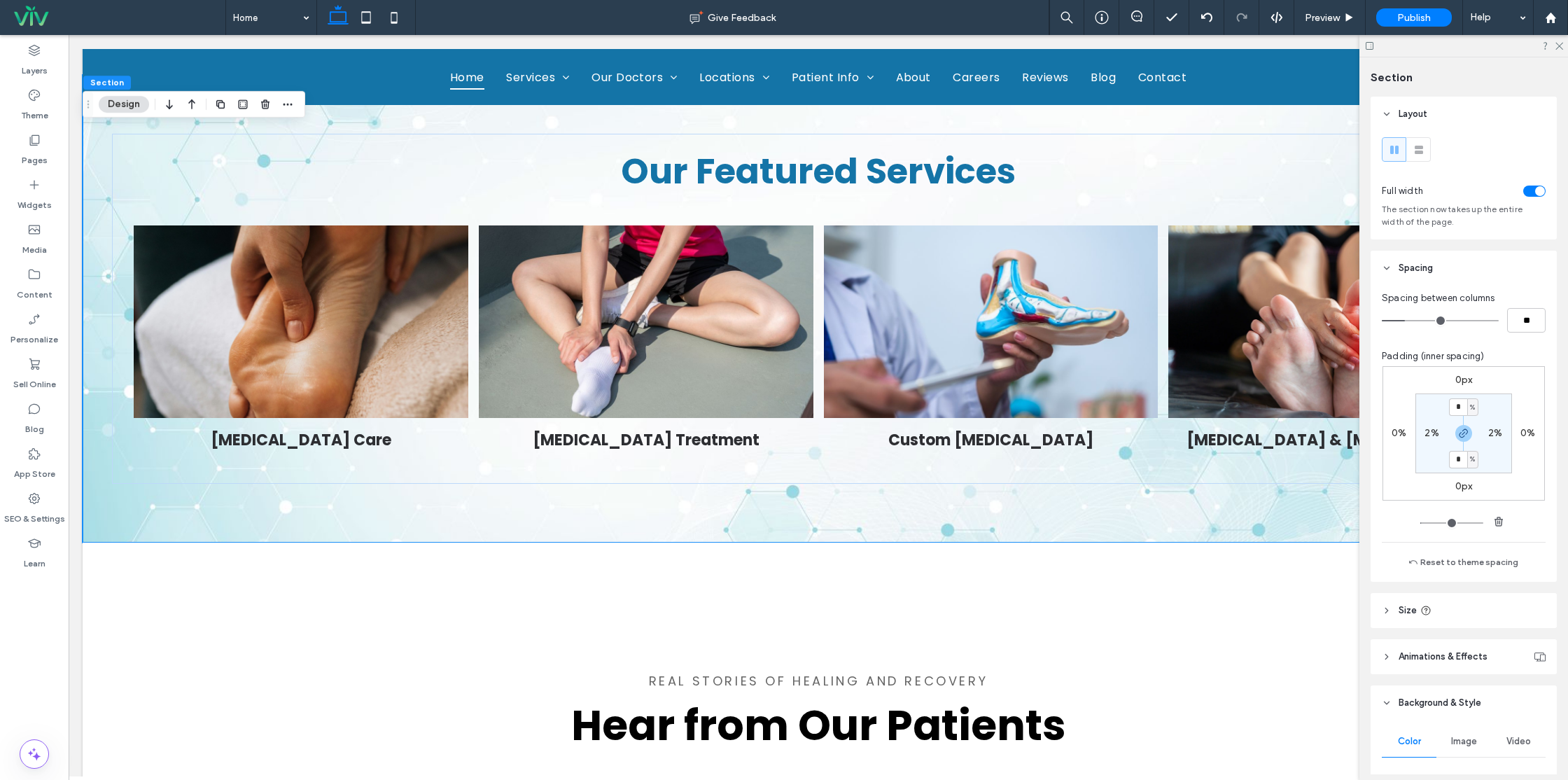
scroll to position [249, 0]
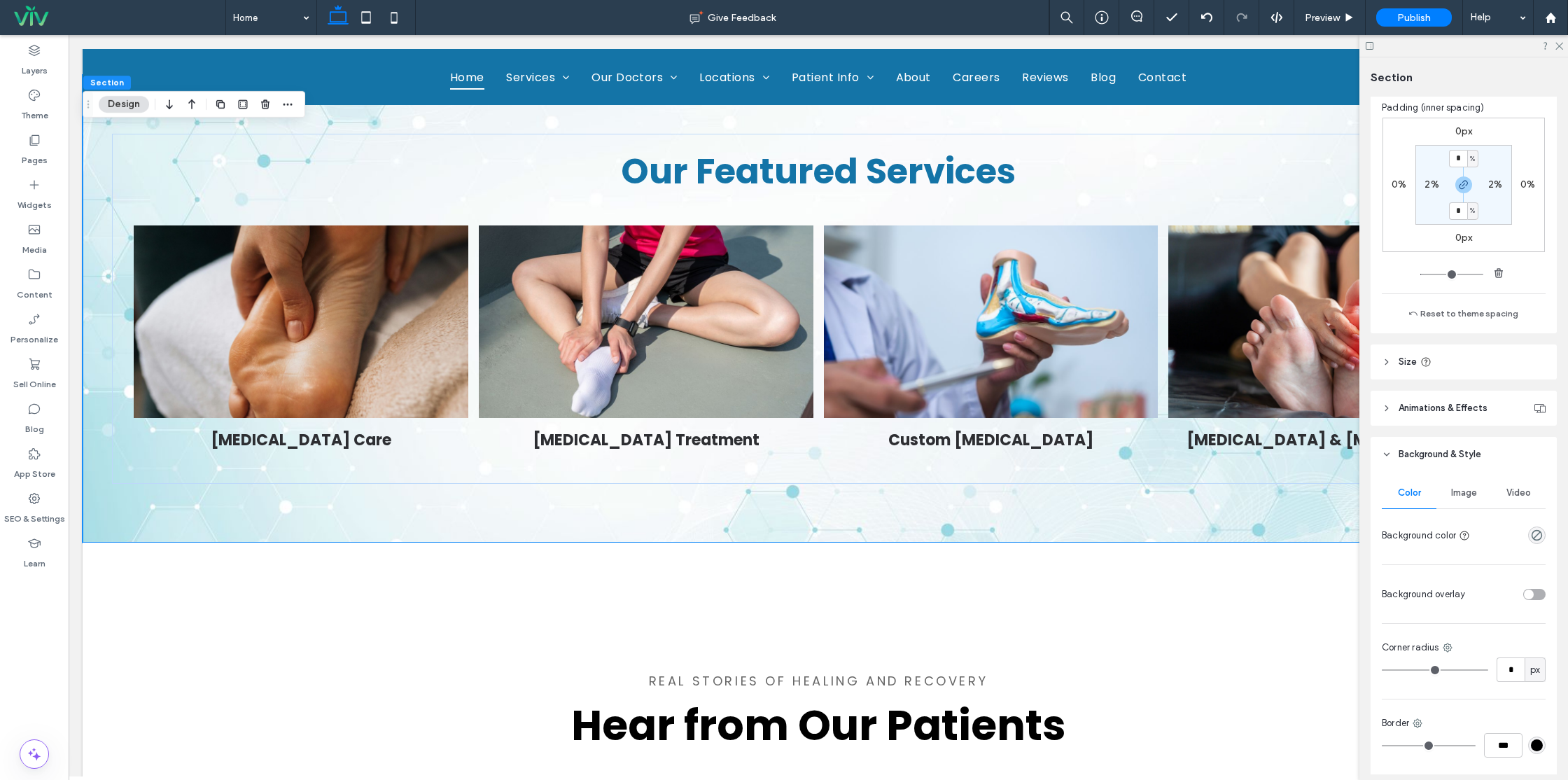
click at [1458, 489] on span "Image" at bounding box center [1463, 492] width 26 height 11
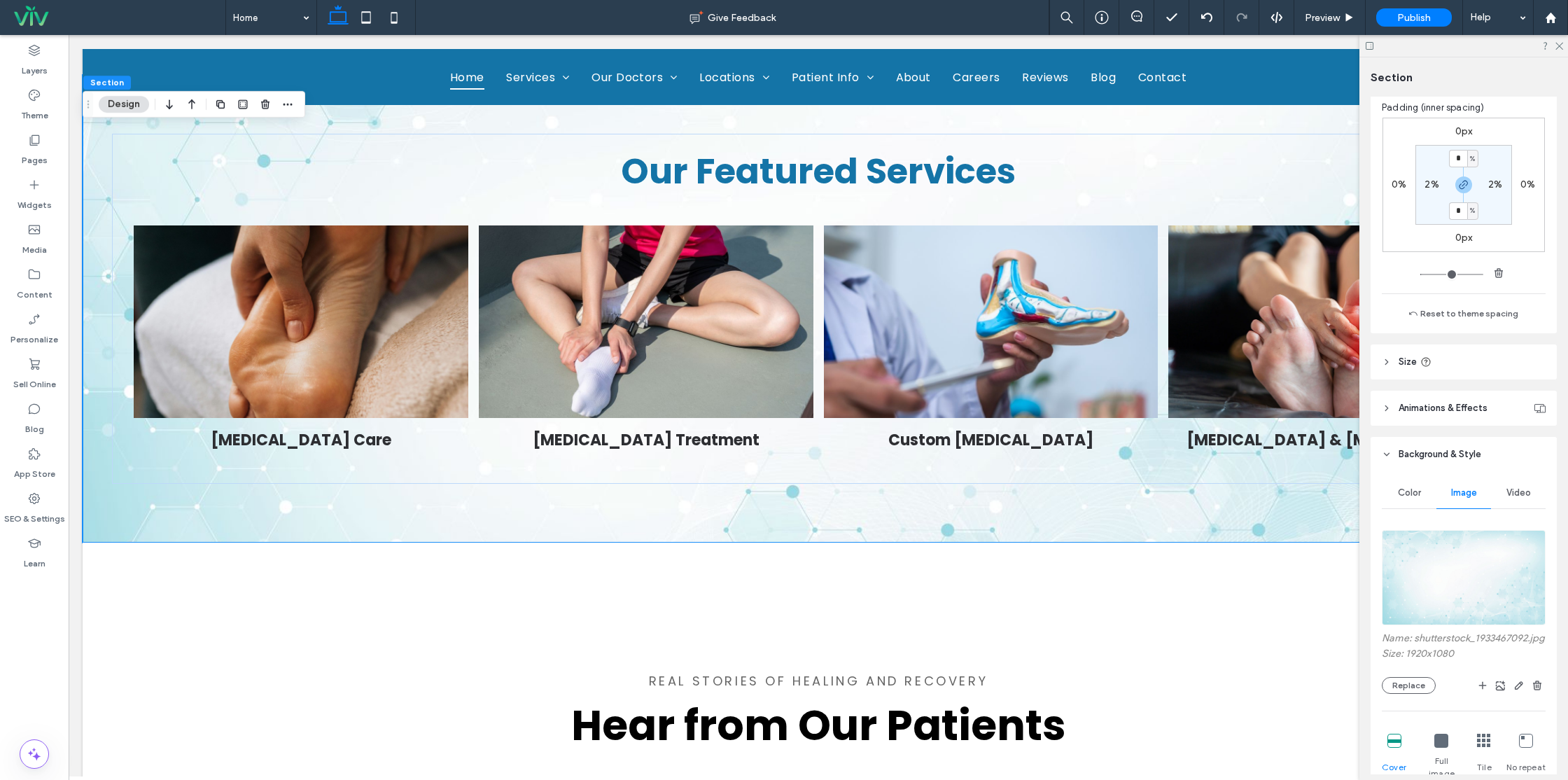
click at [1483, 604] on img at bounding box center [1464, 578] width 164 height 95
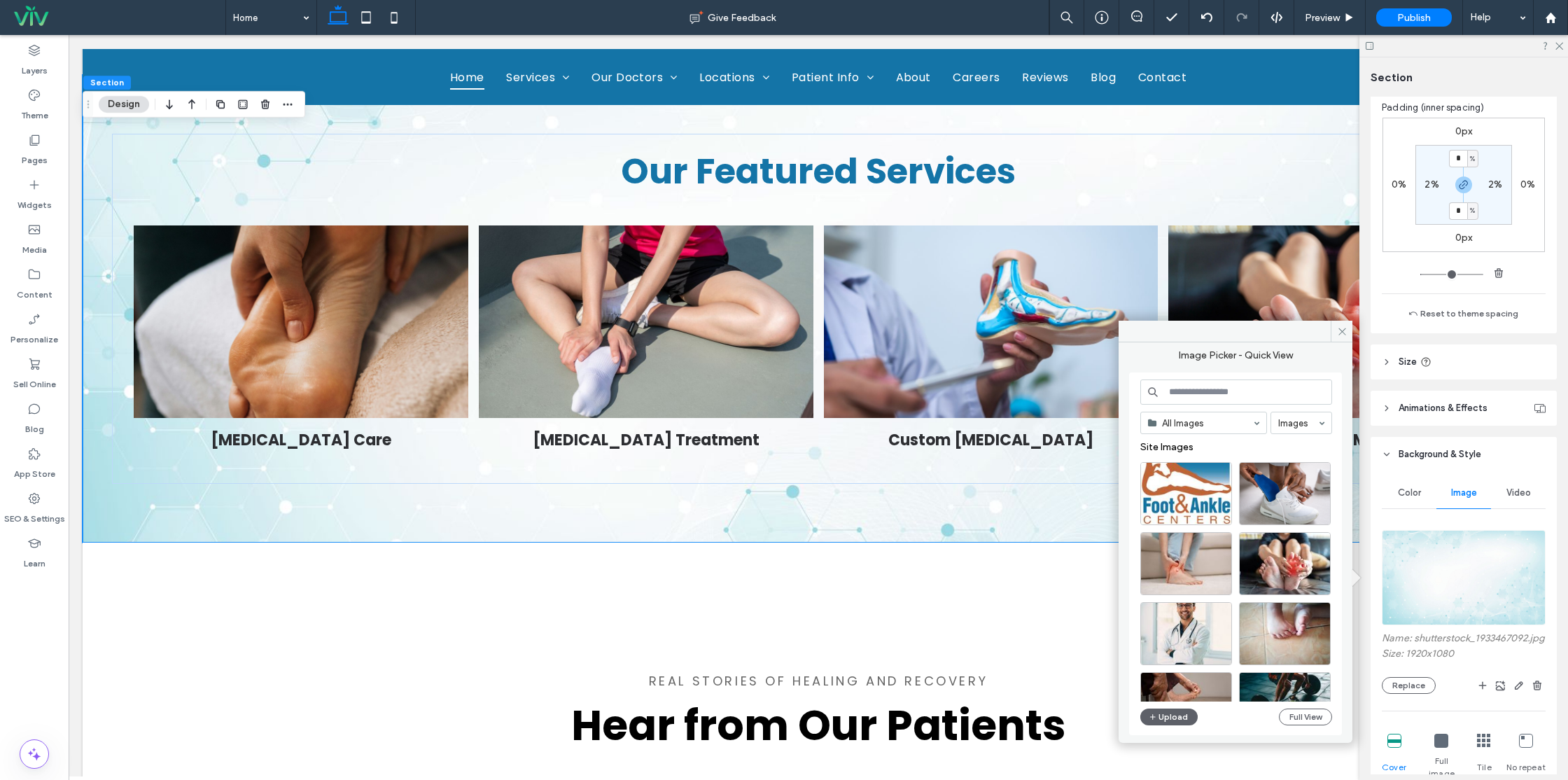
click at [1171, 706] on div "All Images Images Site Images Upload Full View" at bounding box center [1236, 553] width 192 height 349
click at [1180, 720] on button "Upload" at bounding box center [1169, 716] width 57 height 16
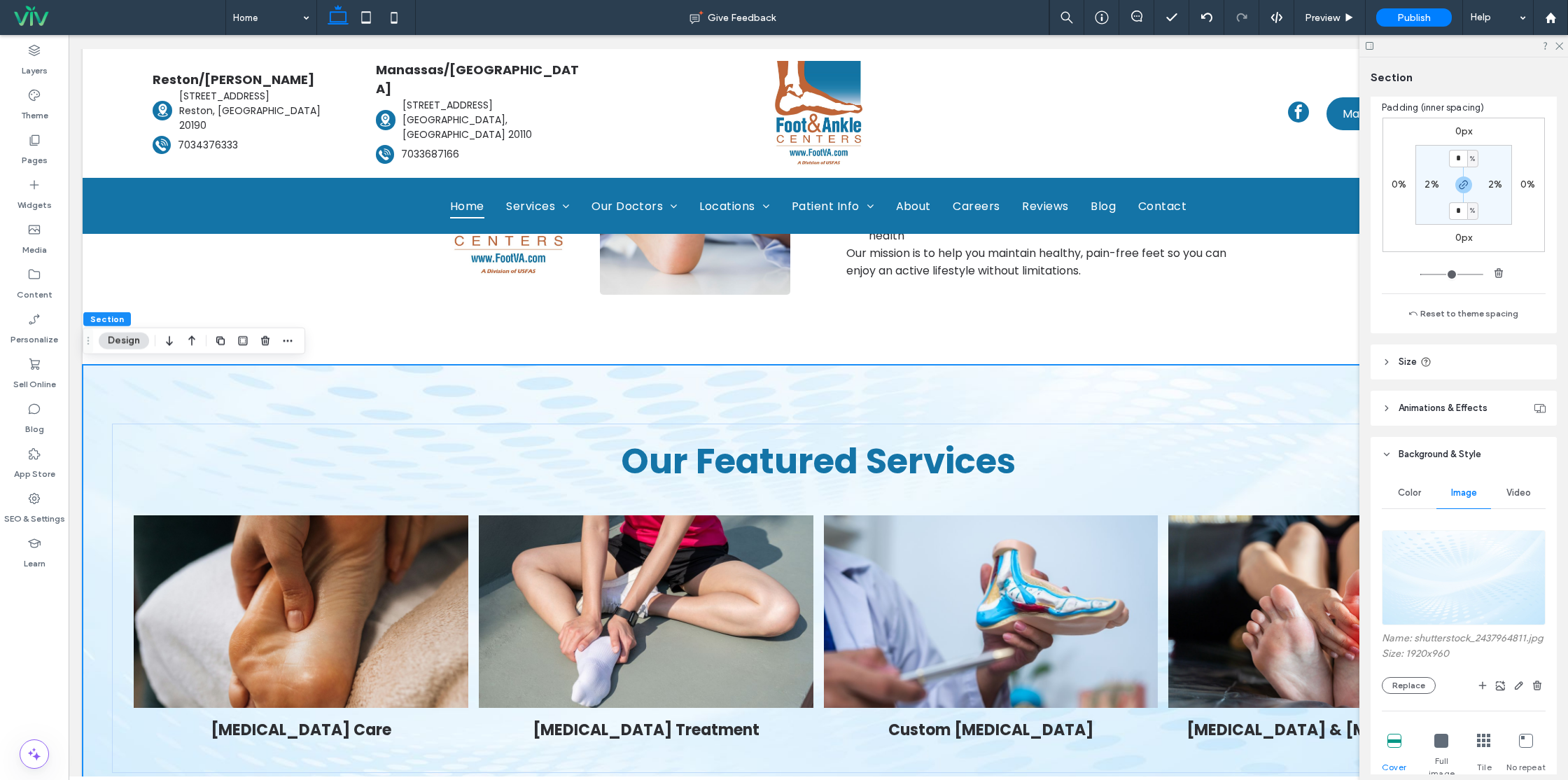
scroll to position [0, 0]
